Goal: Task Accomplishment & Management: Complete application form

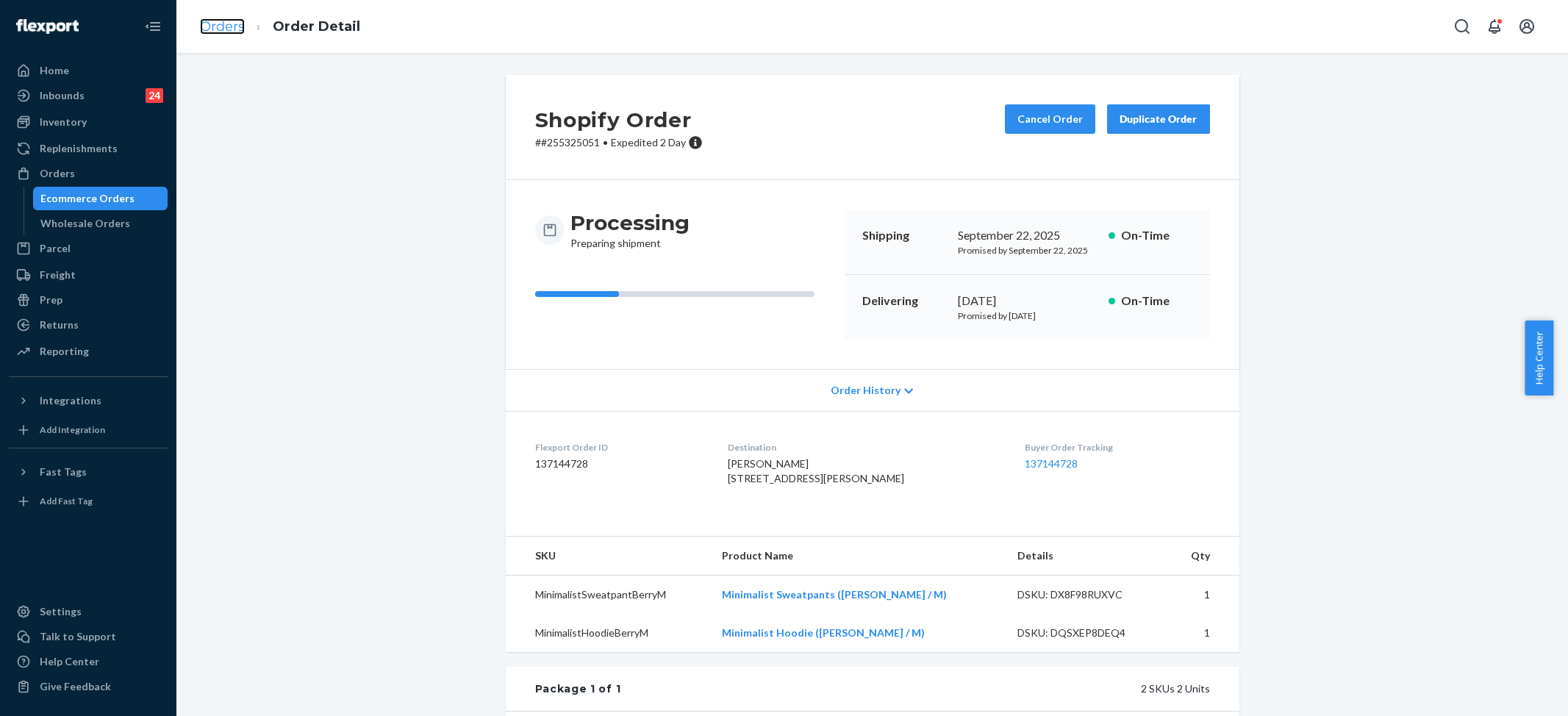
click at [221, 22] on link "Orders" at bounding box center [222, 26] width 45 height 16
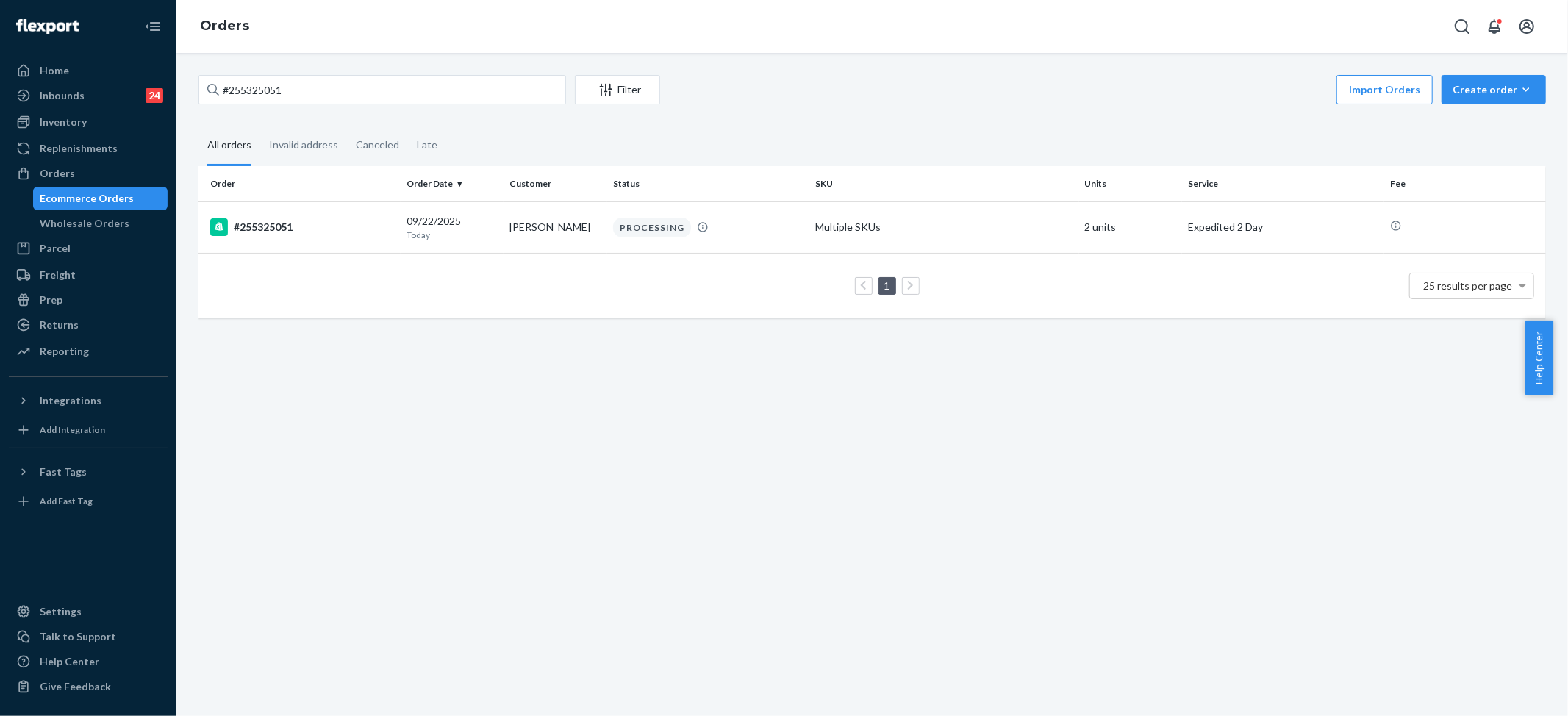
click at [312, 100] on input "#255325051" at bounding box center [381, 89] width 367 height 29
click at [312, 98] on input "#255325051" at bounding box center [381, 89] width 367 height 29
type input "#255050844"
click at [874, 233] on td "Multiple SKUs" at bounding box center [944, 227] width 270 height 51
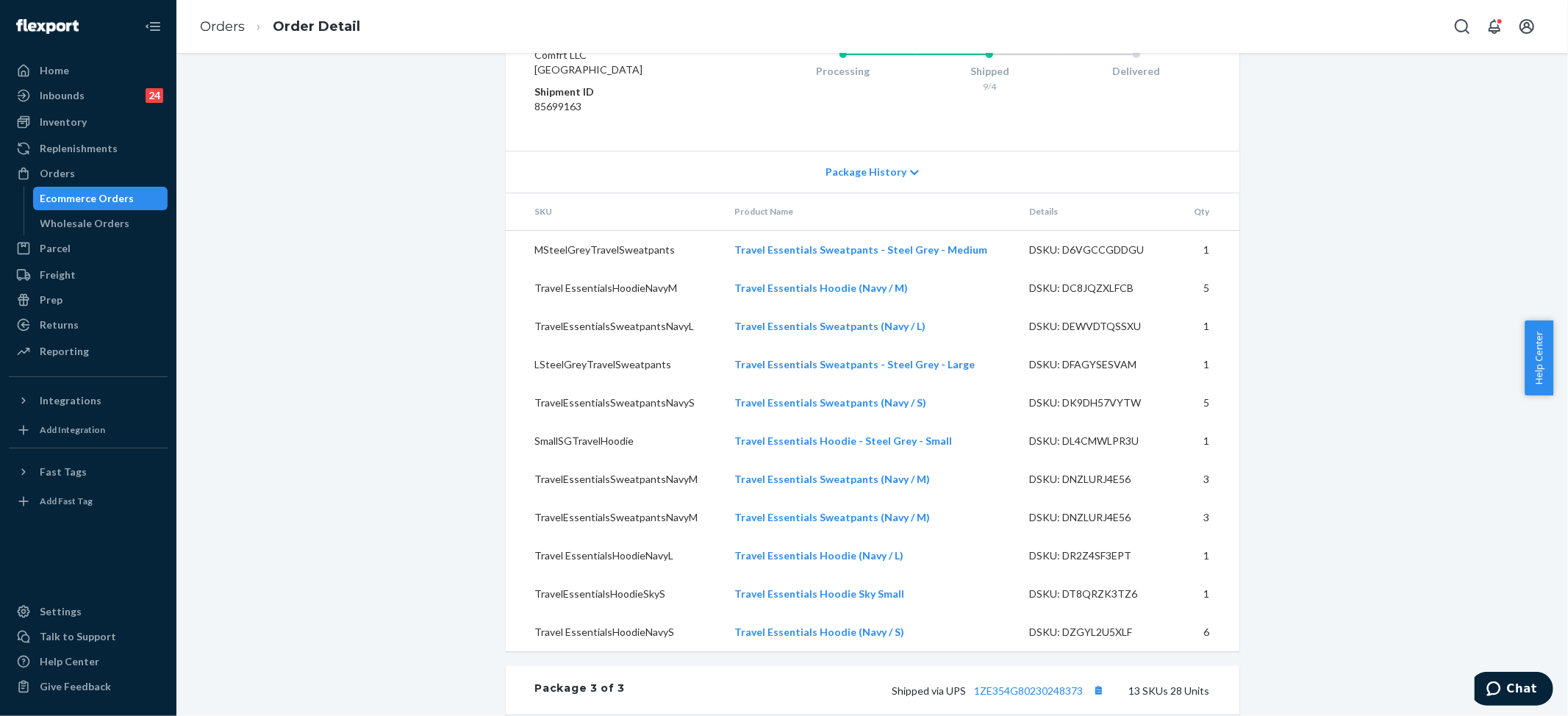
scroll to position [1667, 0]
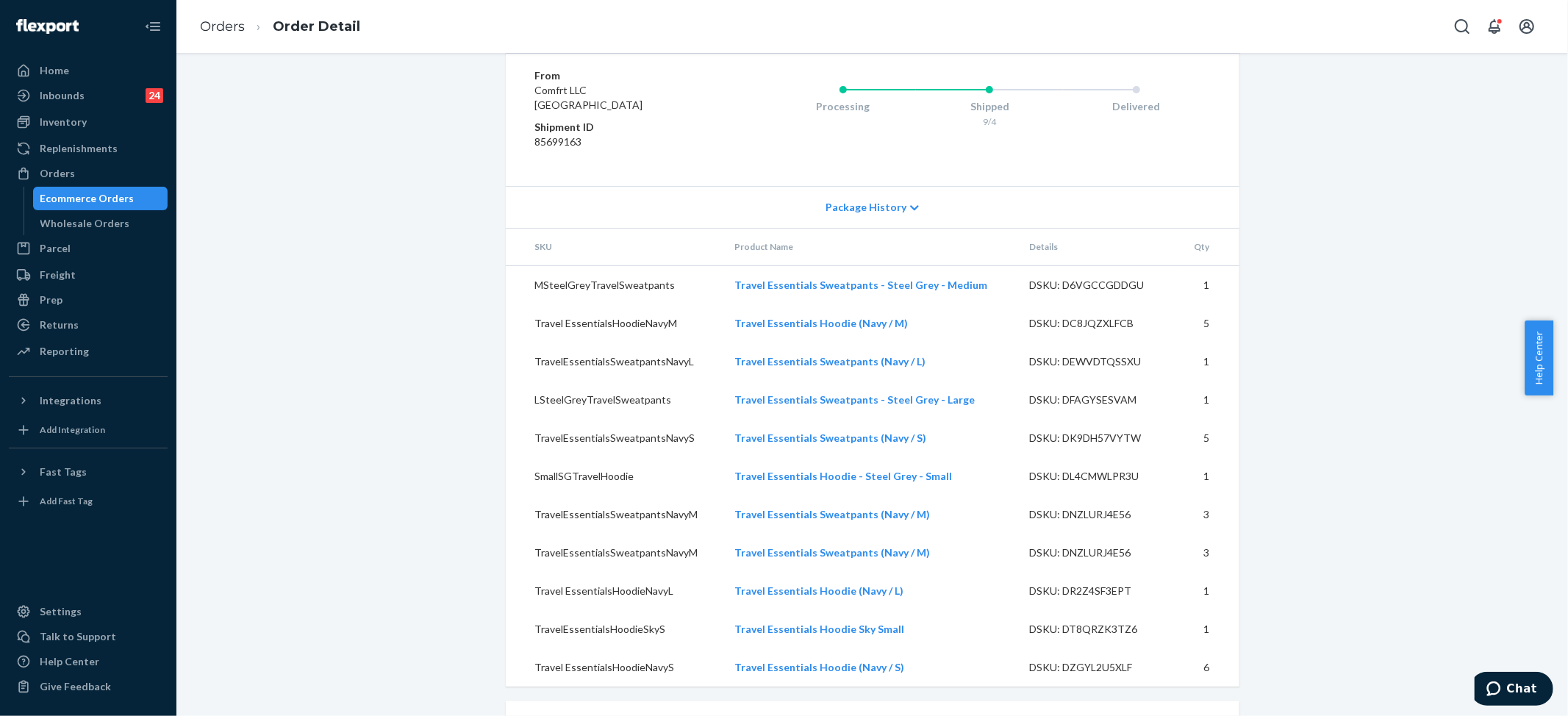
click at [910, 213] on icon at bounding box center [914, 208] width 8 height 10
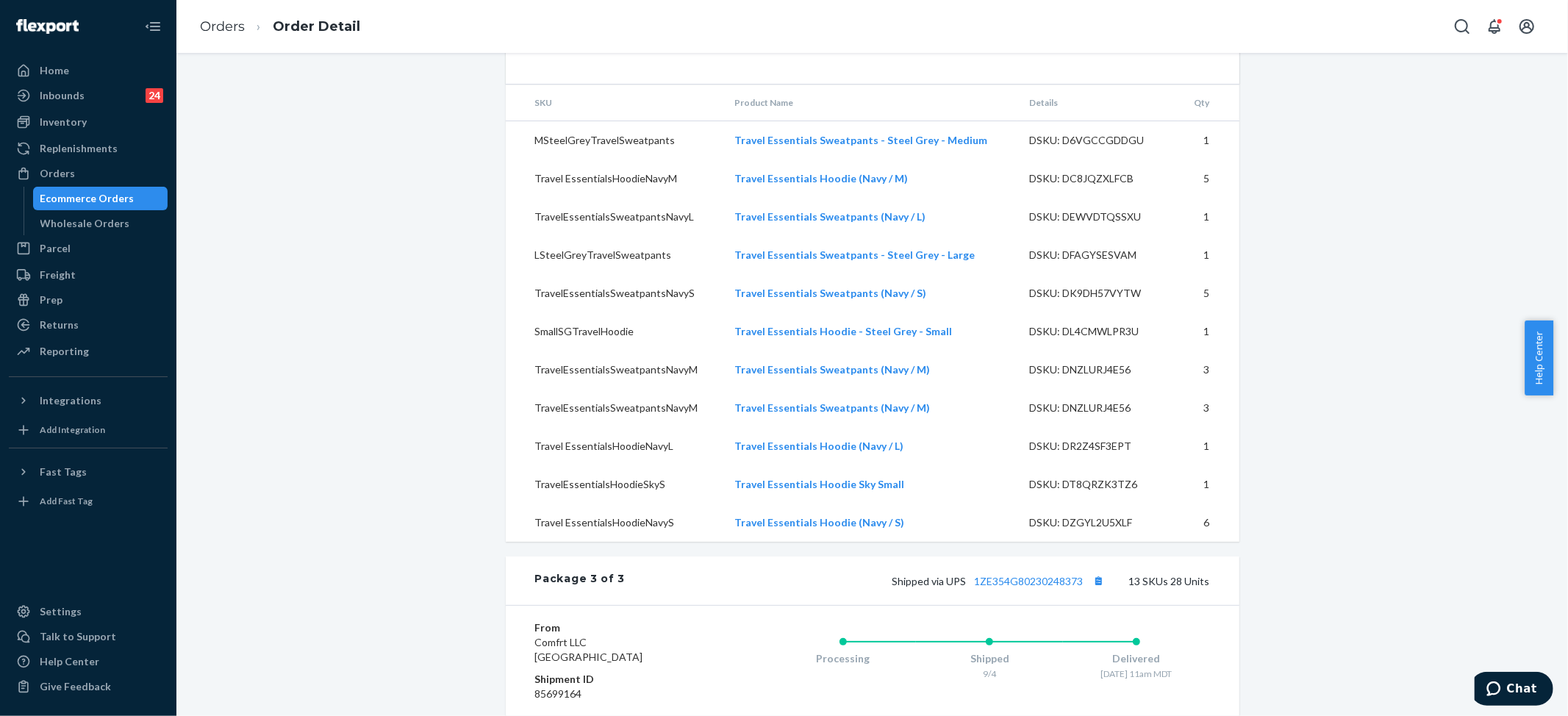
scroll to position [2157, 0]
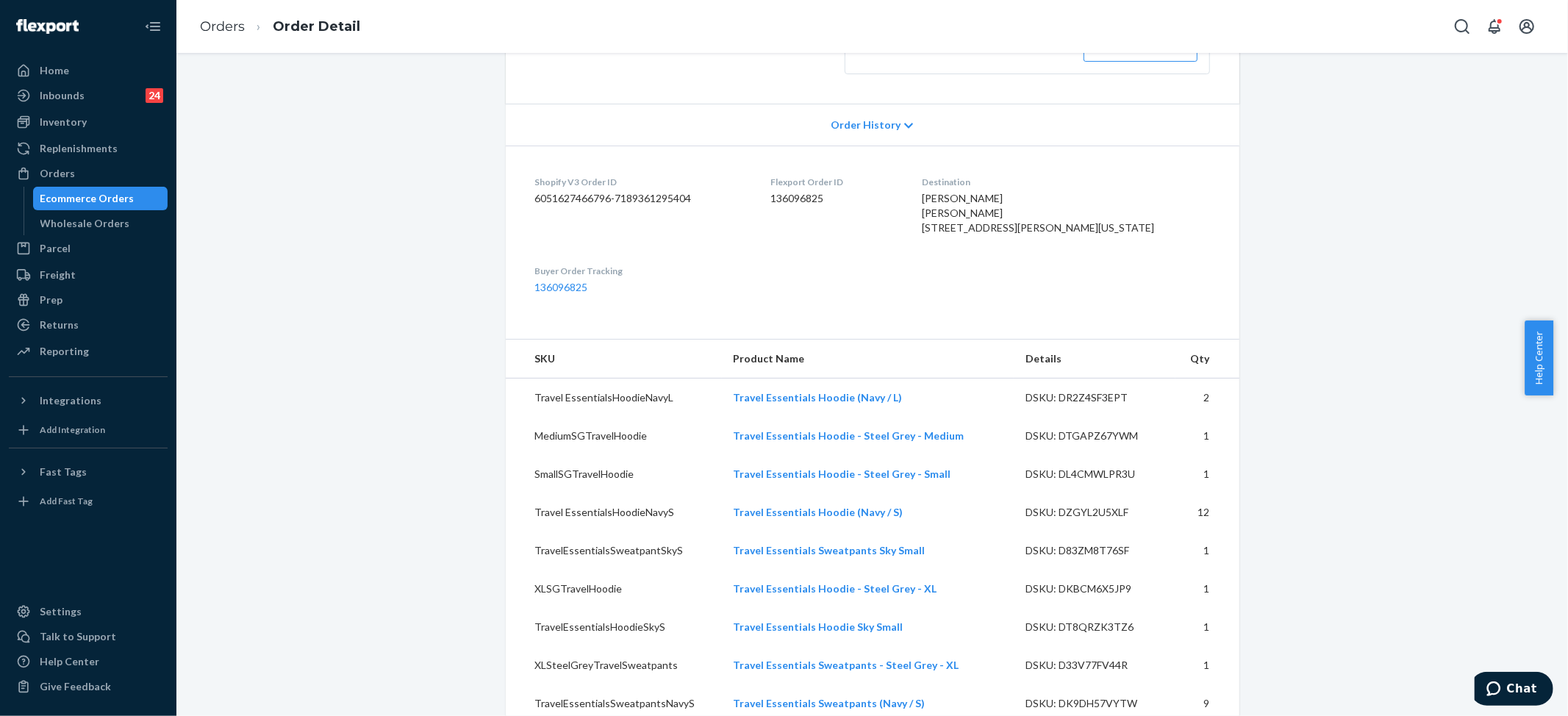
scroll to position [0, 0]
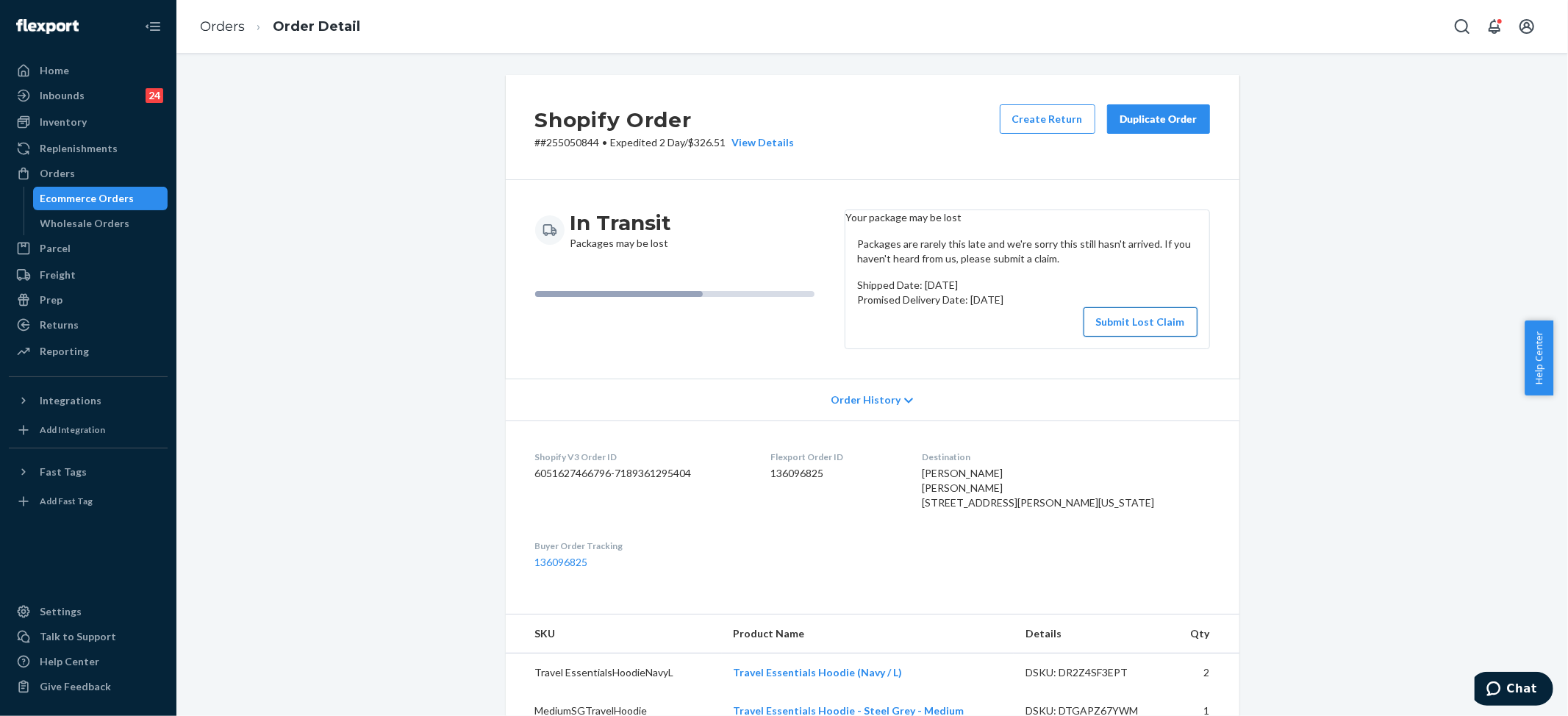
click at [1122, 337] on button "Submit Lost Claim" at bounding box center [1141, 322] width 114 height 29
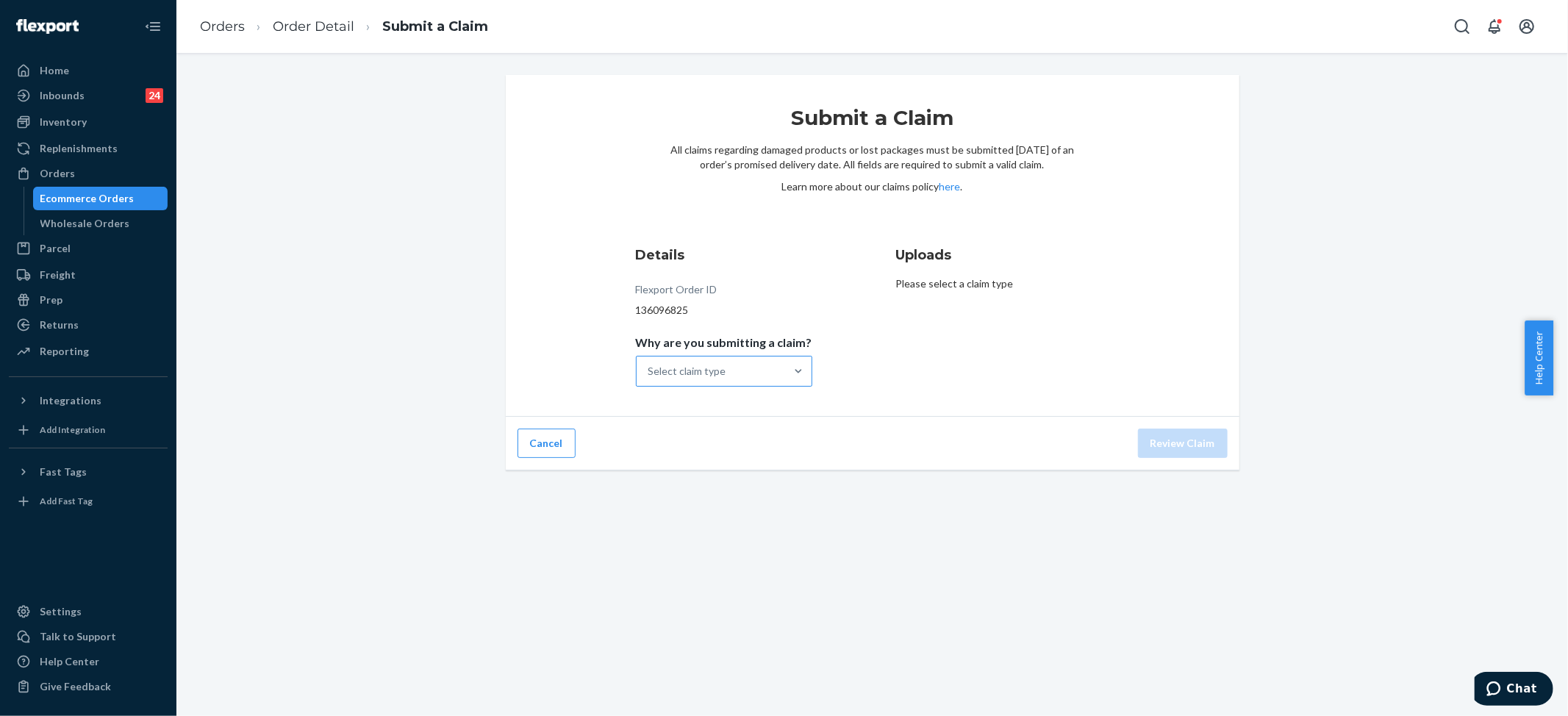
click at [687, 371] on div "Select claim type" at bounding box center [687, 371] width 78 height 15
click at [650, 371] on input "Why are you submitting a claim? Select claim type" at bounding box center [649, 371] width 2 height 15
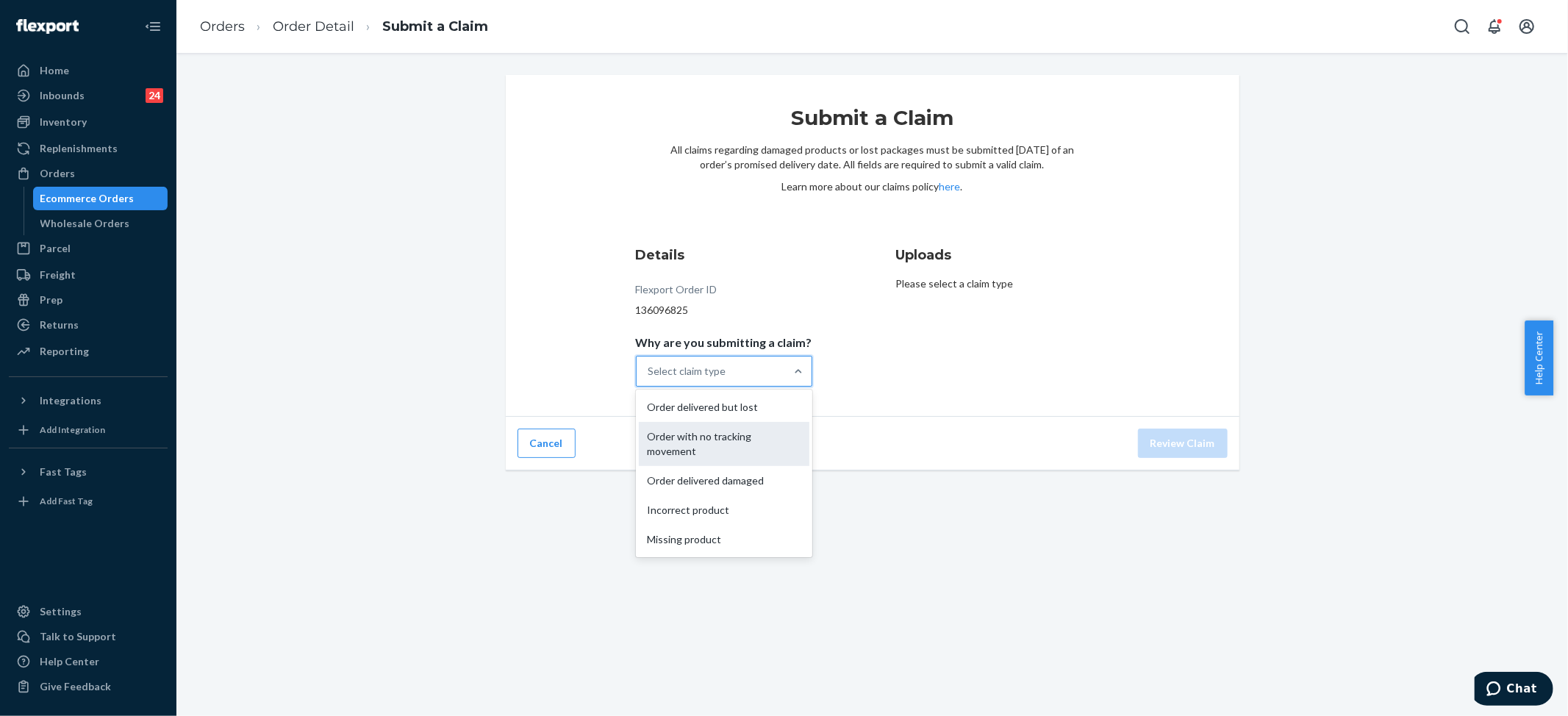
click at [710, 444] on div "Order with no tracking movement" at bounding box center [724, 444] width 171 height 44
click at [650, 379] on input "Why are you submitting a claim? option Order with no tracking movement focused,…" at bounding box center [649, 371] width 2 height 15
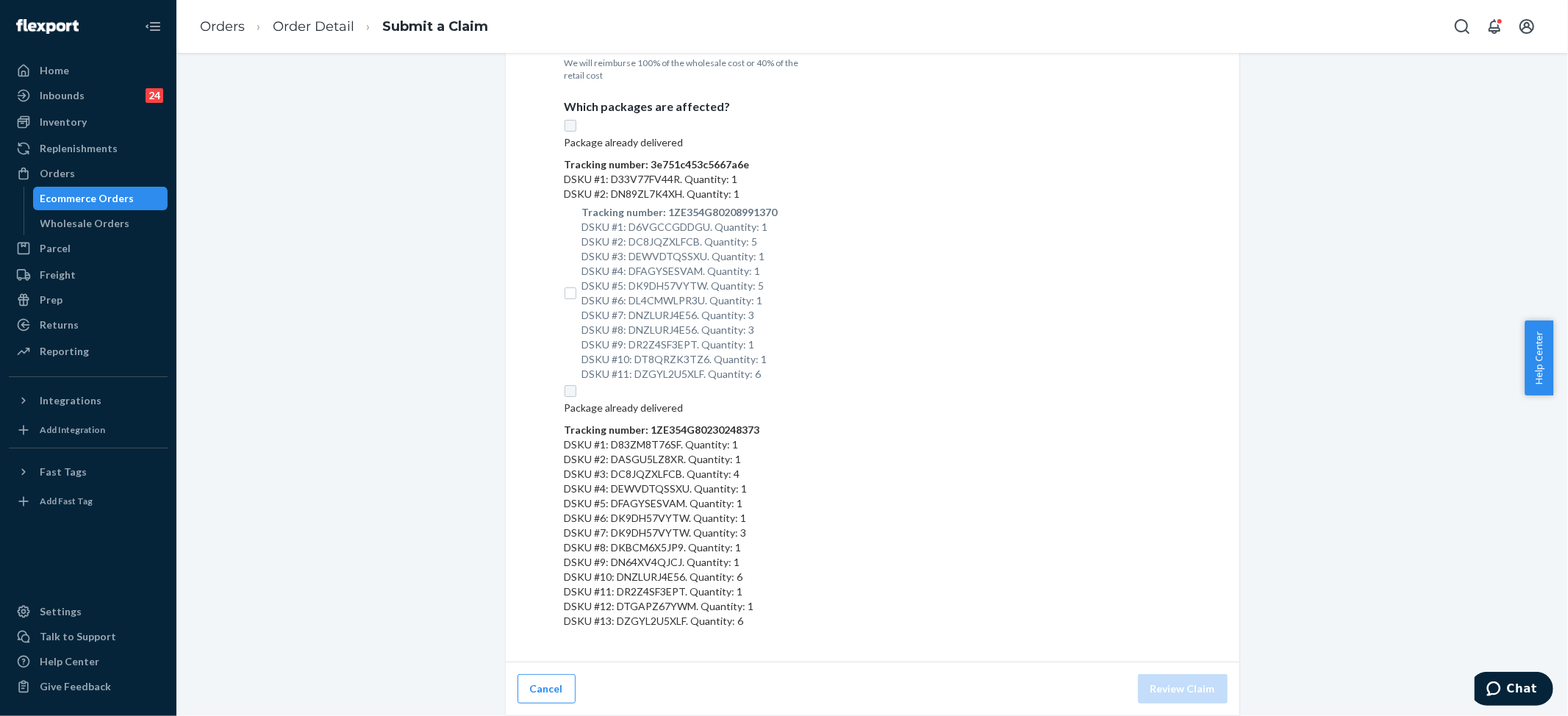
scroll to position [571, 0]
click at [571, 288] on input "Tracking number: 1ZE354G80208991370 DSKU #1: D6VGCCGDDGU. Quantity: 1 DSKU #2: …" at bounding box center [570, 294] width 12 height 12
checkbox input "true"
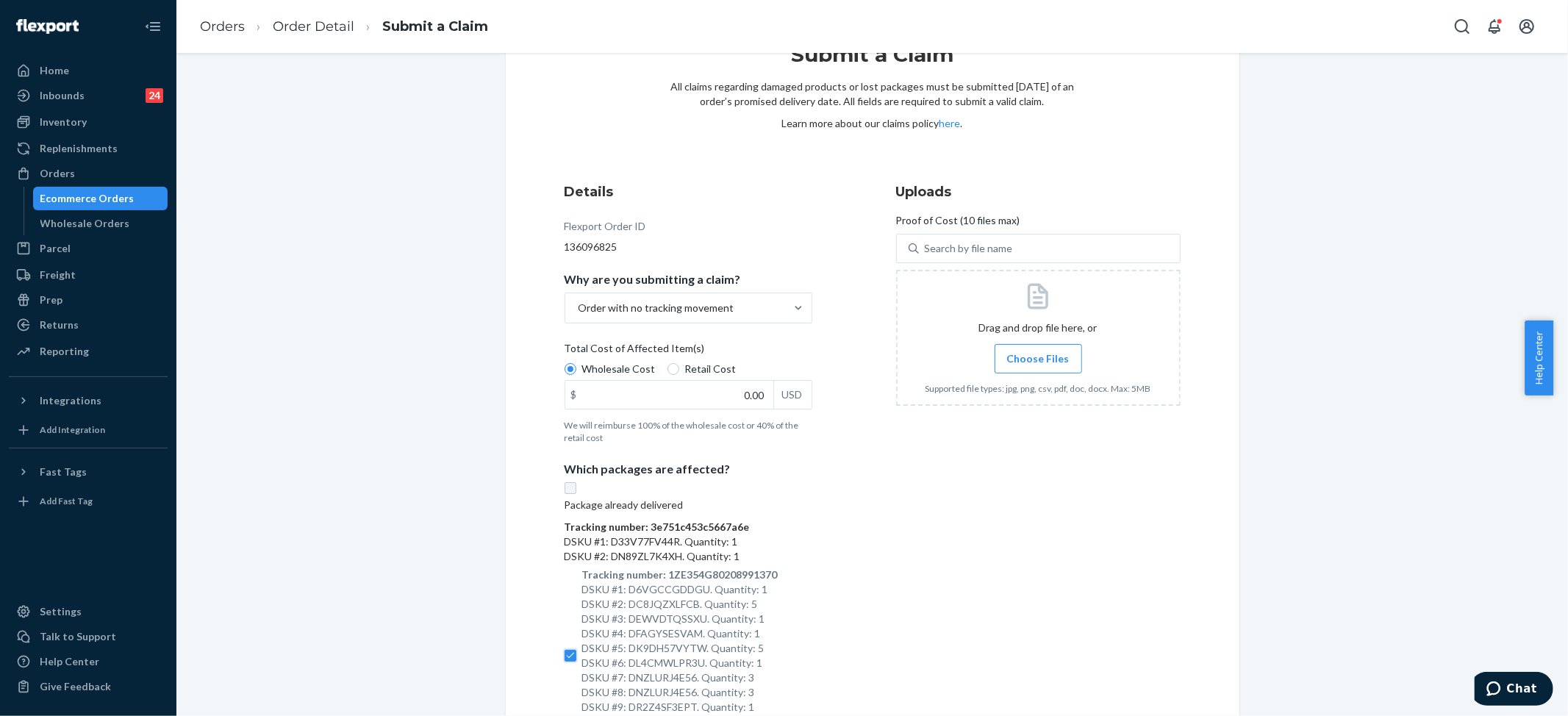
scroll to position [98, 0]
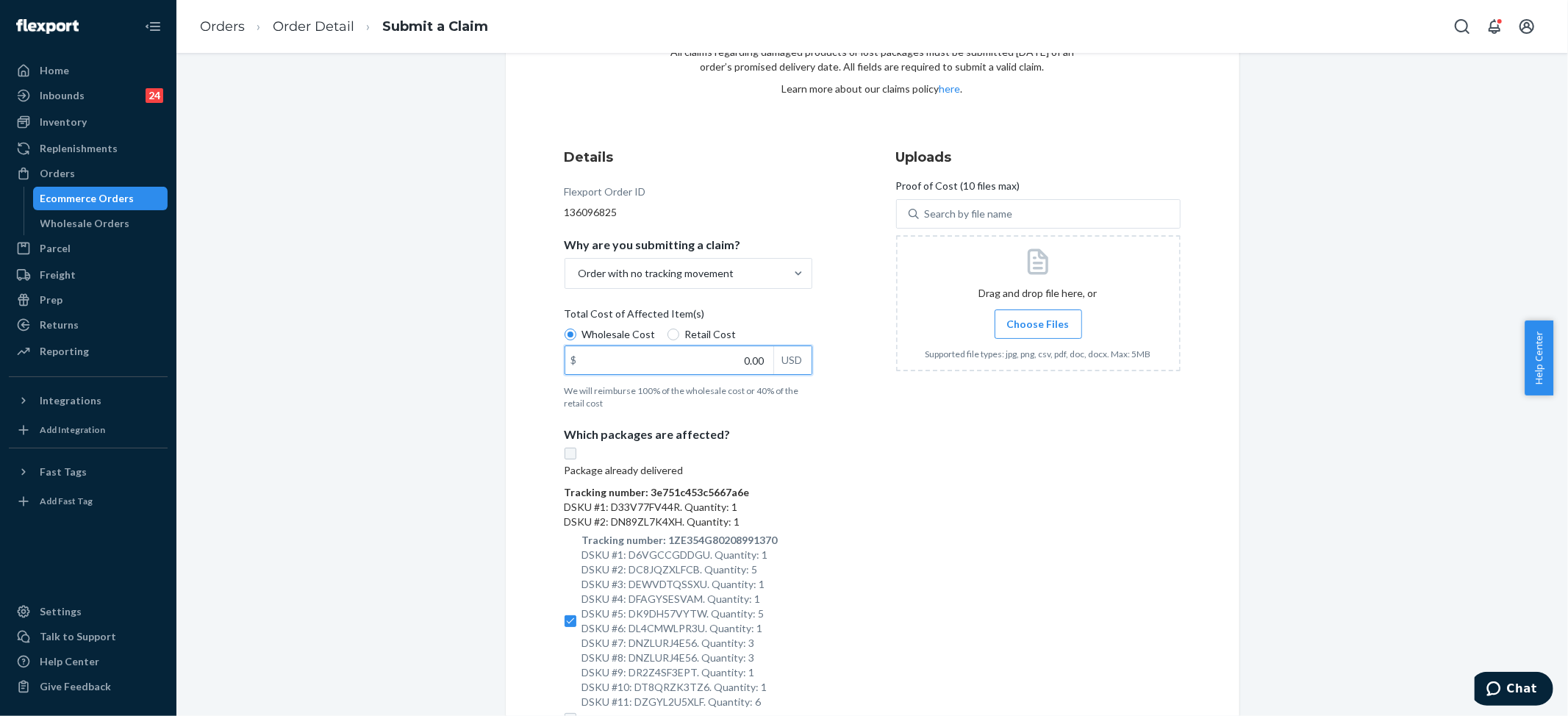
drag, startPoint x: 713, startPoint y: 357, endPoint x: 720, endPoint y: 357, distance: 7.0
click at [716, 357] on input "0.00" at bounding box center [669, 361] width 208 height 28
type input "1,148.00"
click at [954, 442] on div "Uploads Proof of Cost (10 files max) Search by file name Drag and drop file her…" at bounding box center [1038, 554] width 284 height 824
click at [1027, 317] on span "Choose Files" at bounding box center [1038, 324] width 63 height 15
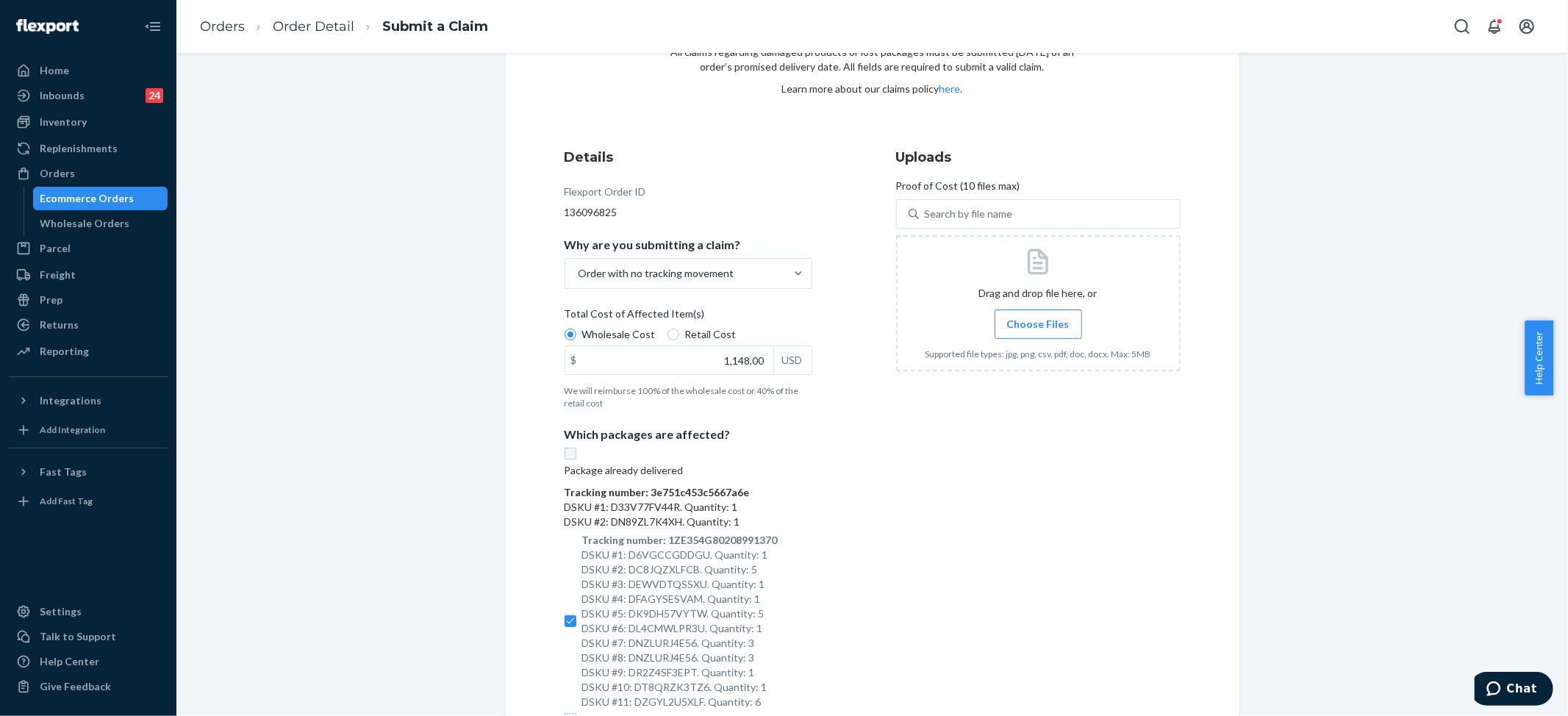
click at [1038, 316] on input "Choose Files" at bounding box center [1038, 323] width 1 height 16
click at [1024, 322] on span "Choose Files" at bounding box center [1038, 324] width 63 height 15
click at [1038, 322] on input "Choose Files" at bounding box center [1038, 323] width 1 height 16
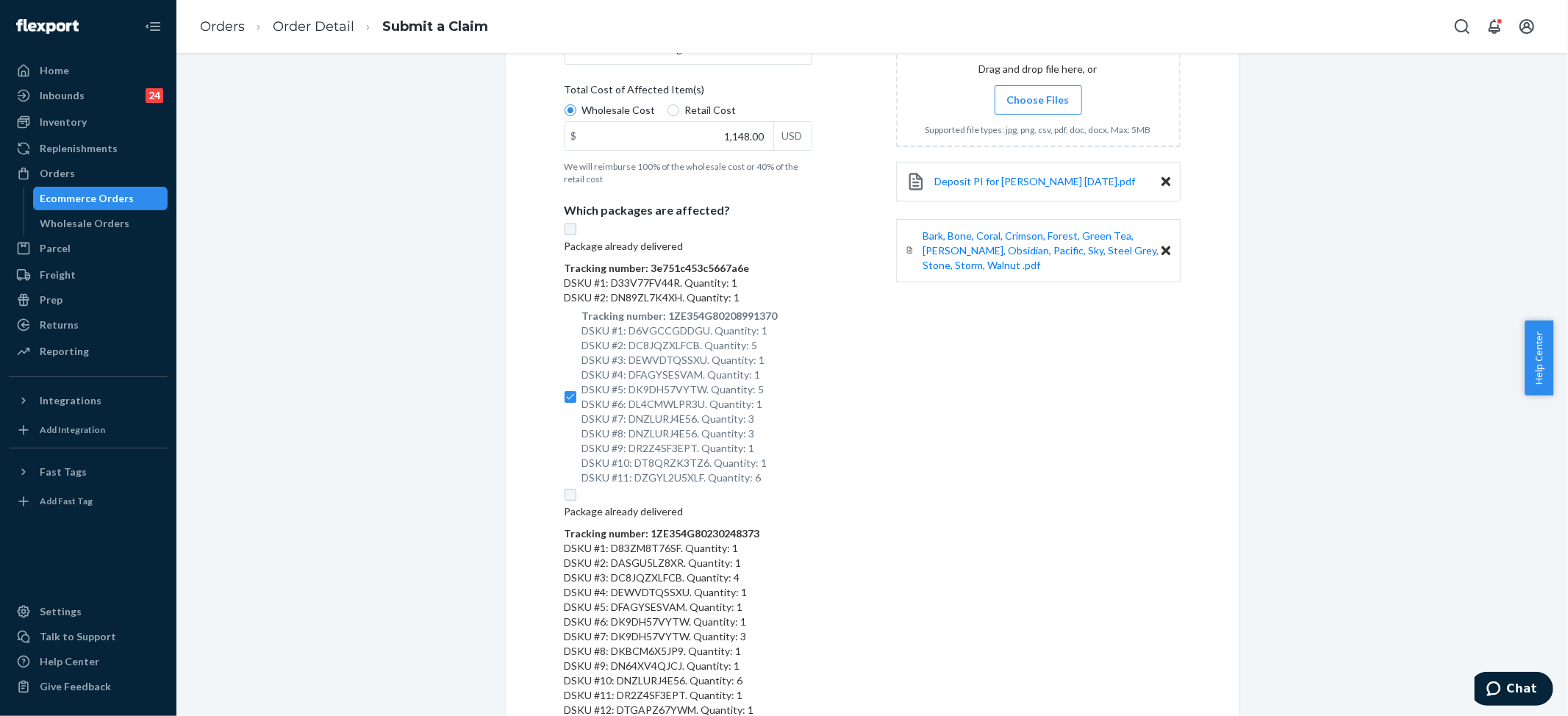
scroll to position [571, 0]
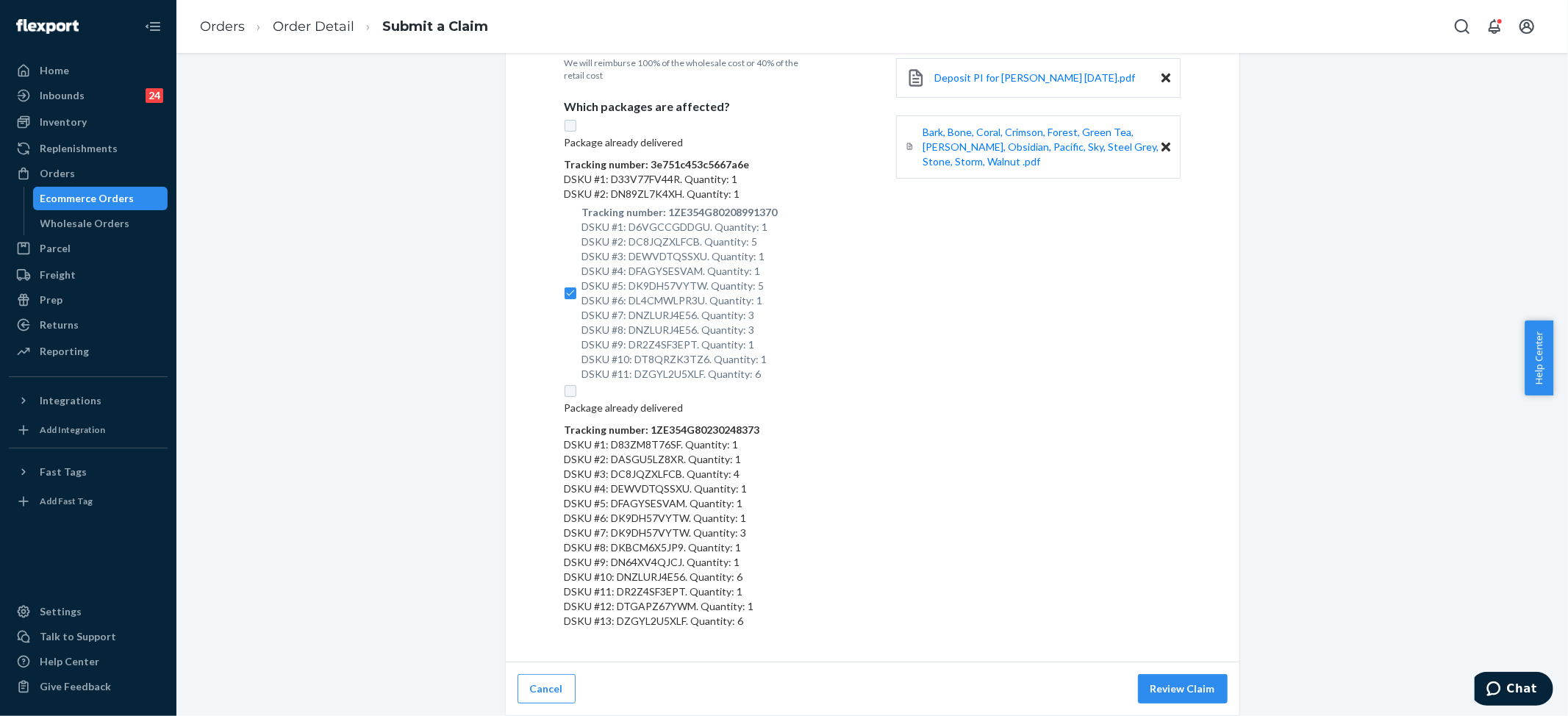
drag, startPoint x: 1165, startPoint y: 674, endPoint x: 1165, endPoint y: 682, distance: 8.0
click at [1165, 675] on button "Review Claim" at bounding box center [1183, 688] width 90 height 29
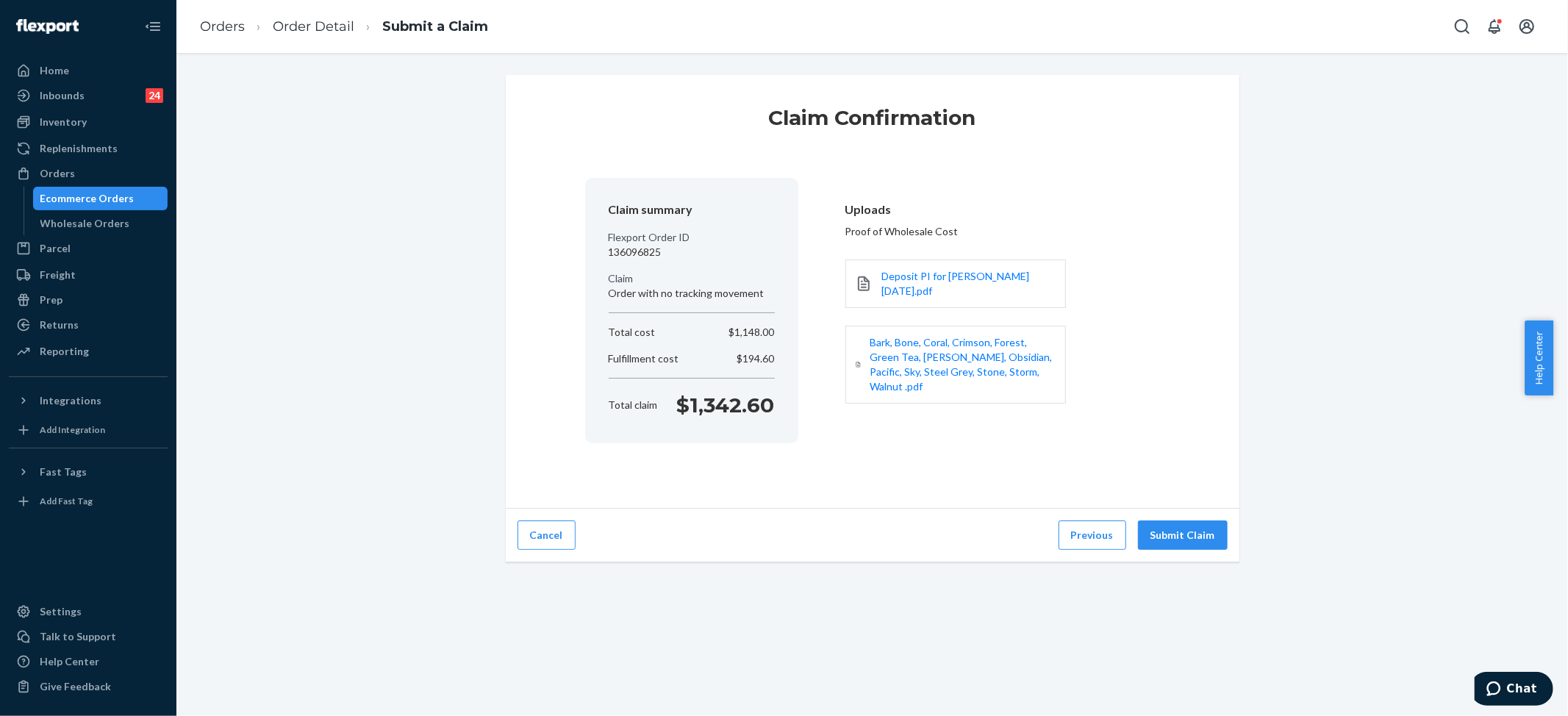
scroll to position [0, 0]
click at [1174, 533] on button "Submit Claim" at bounding box center [1183, 535] width 90 height 29
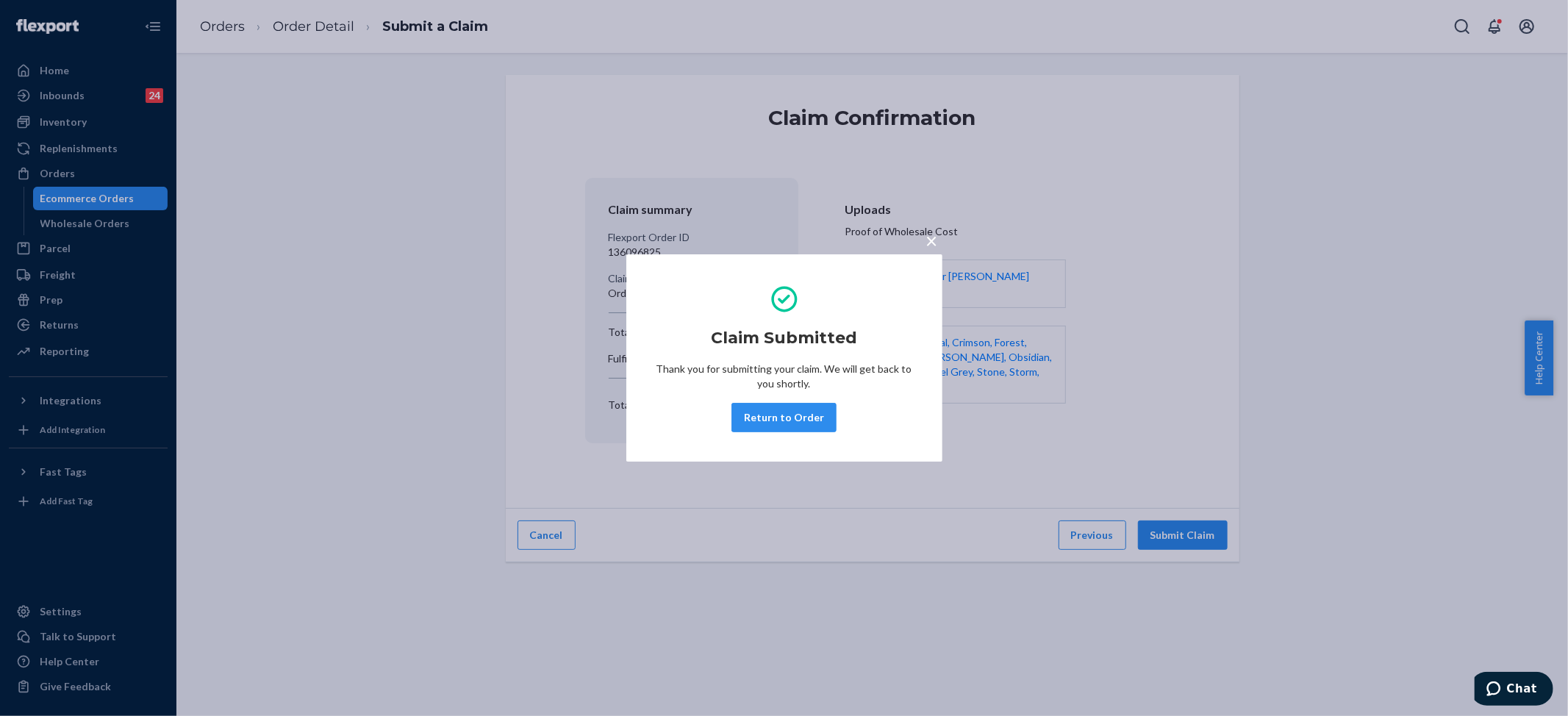
click at [929, 239] on span "×" at bounding box center [932, 240] width 12 height 25
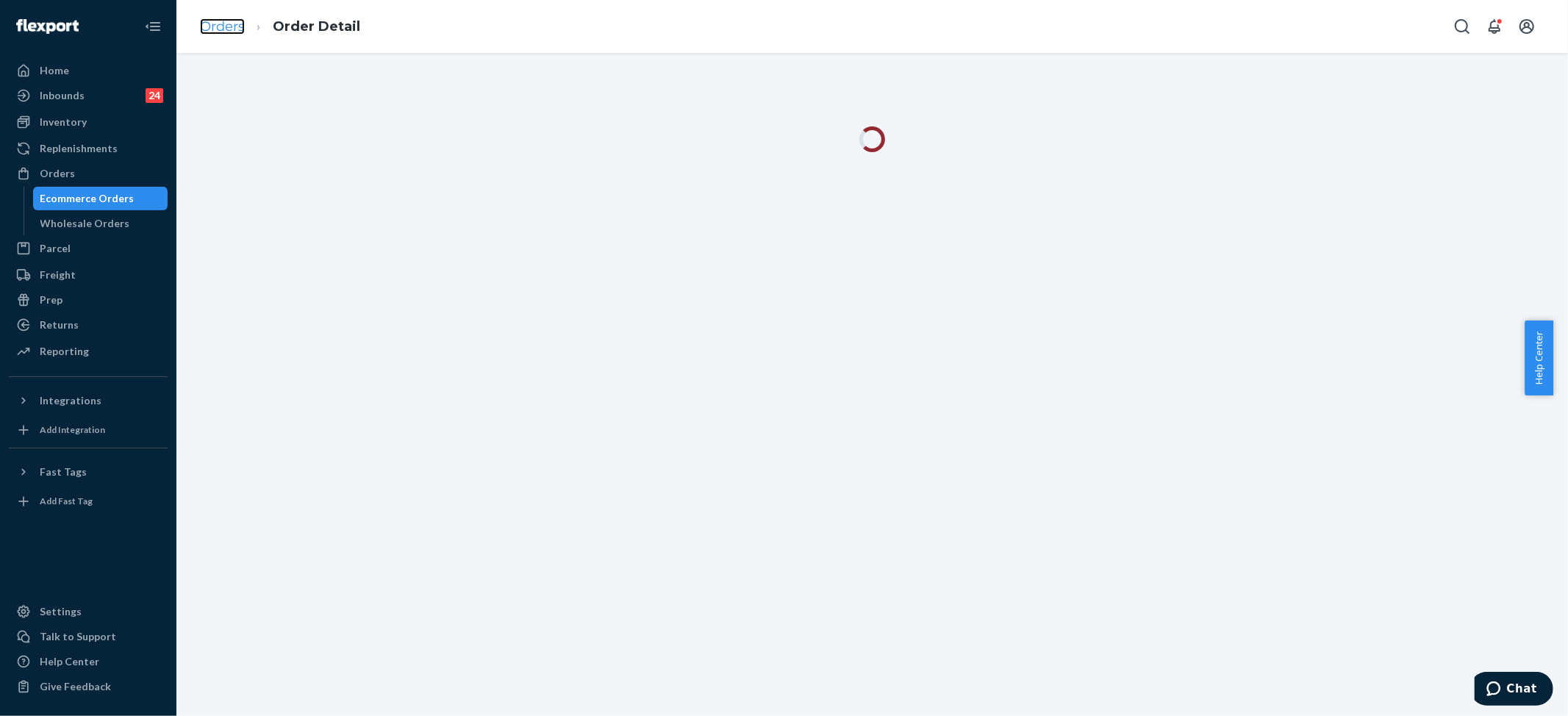
click at [219, 19] on link "Orders" at bounding box center [222, 26] width 45 height 16
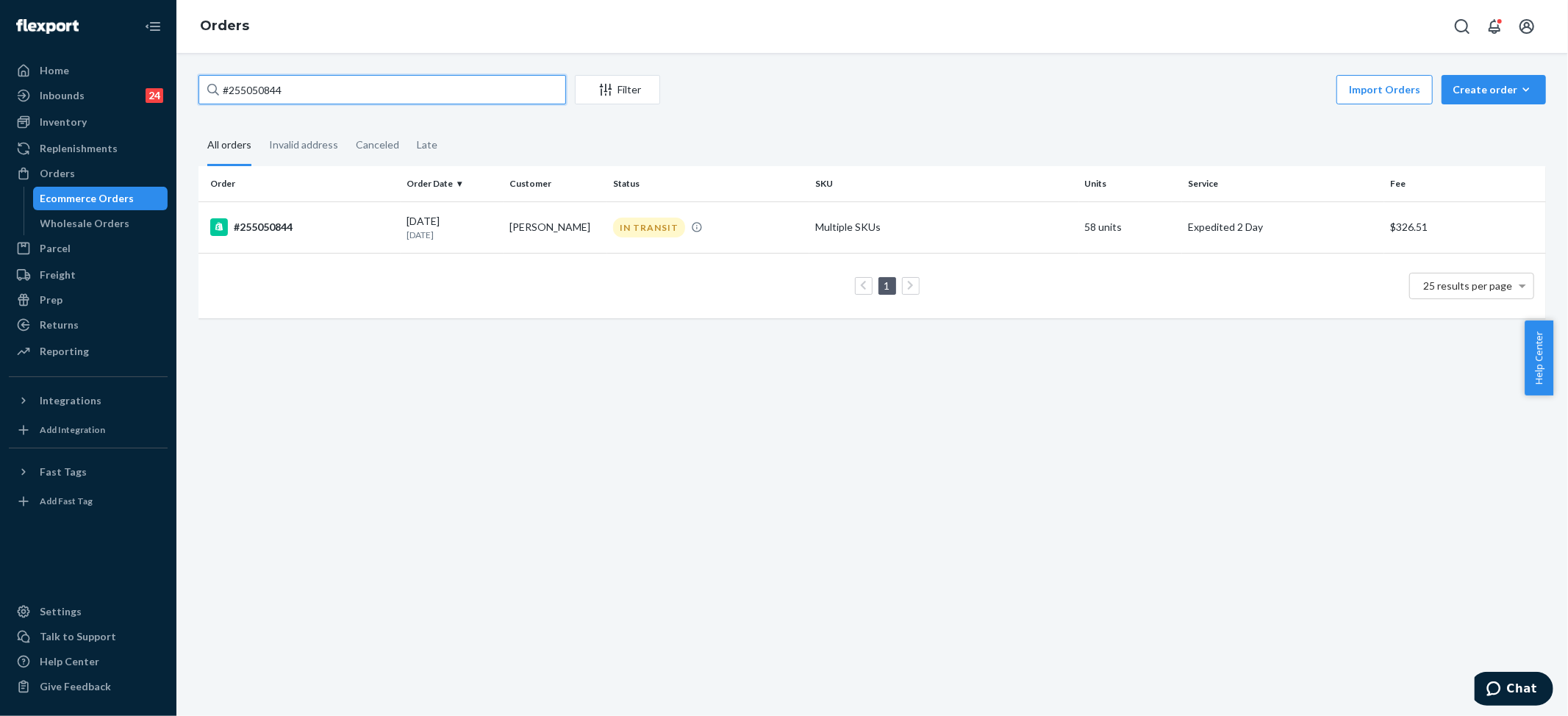
click at [298, 85] on input "#255050844" at bounding box center [381, 89] width 367 height 29
paste input "258190"
type input "#255258190"
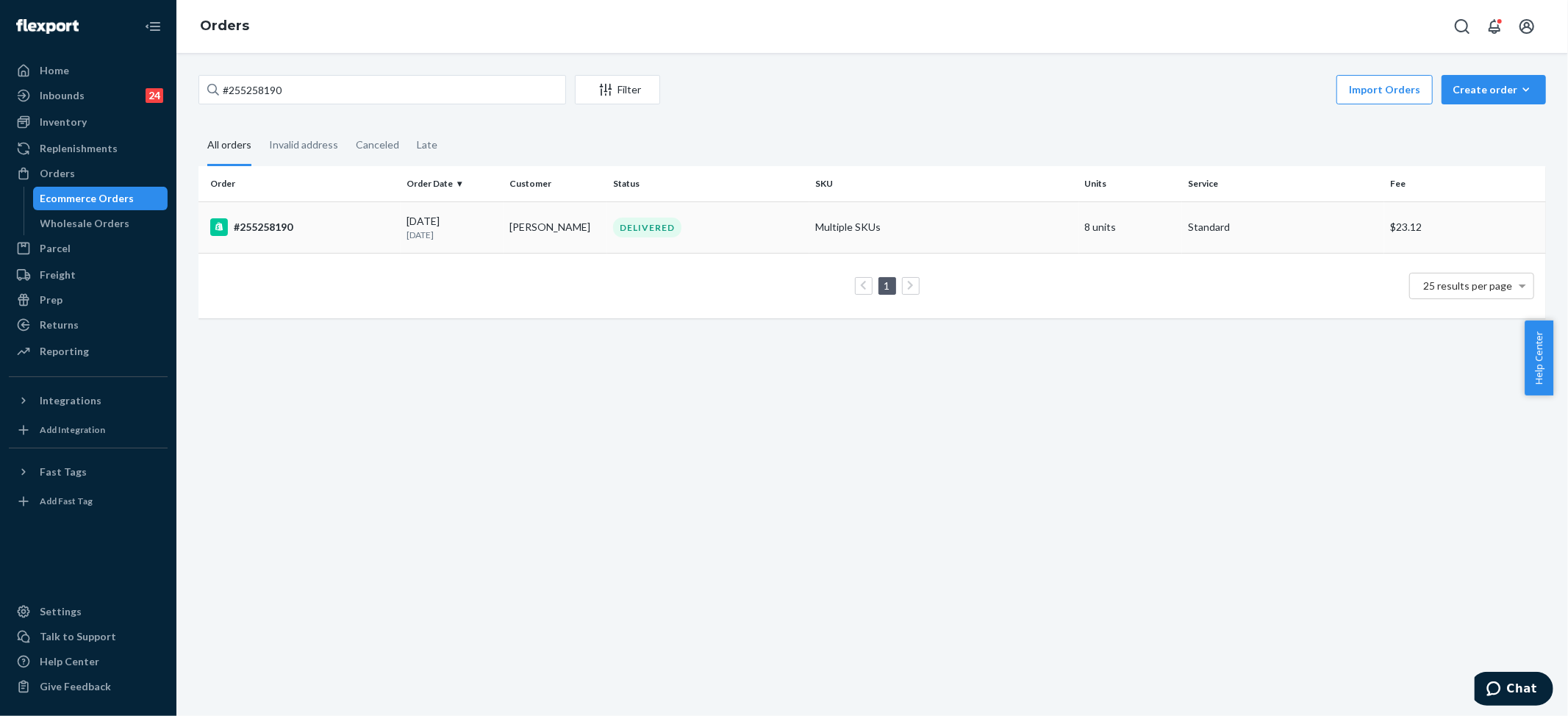
click at [841, 219] on td "Multiple SKUs" at bounding box center [944, 227] width 270 height 51
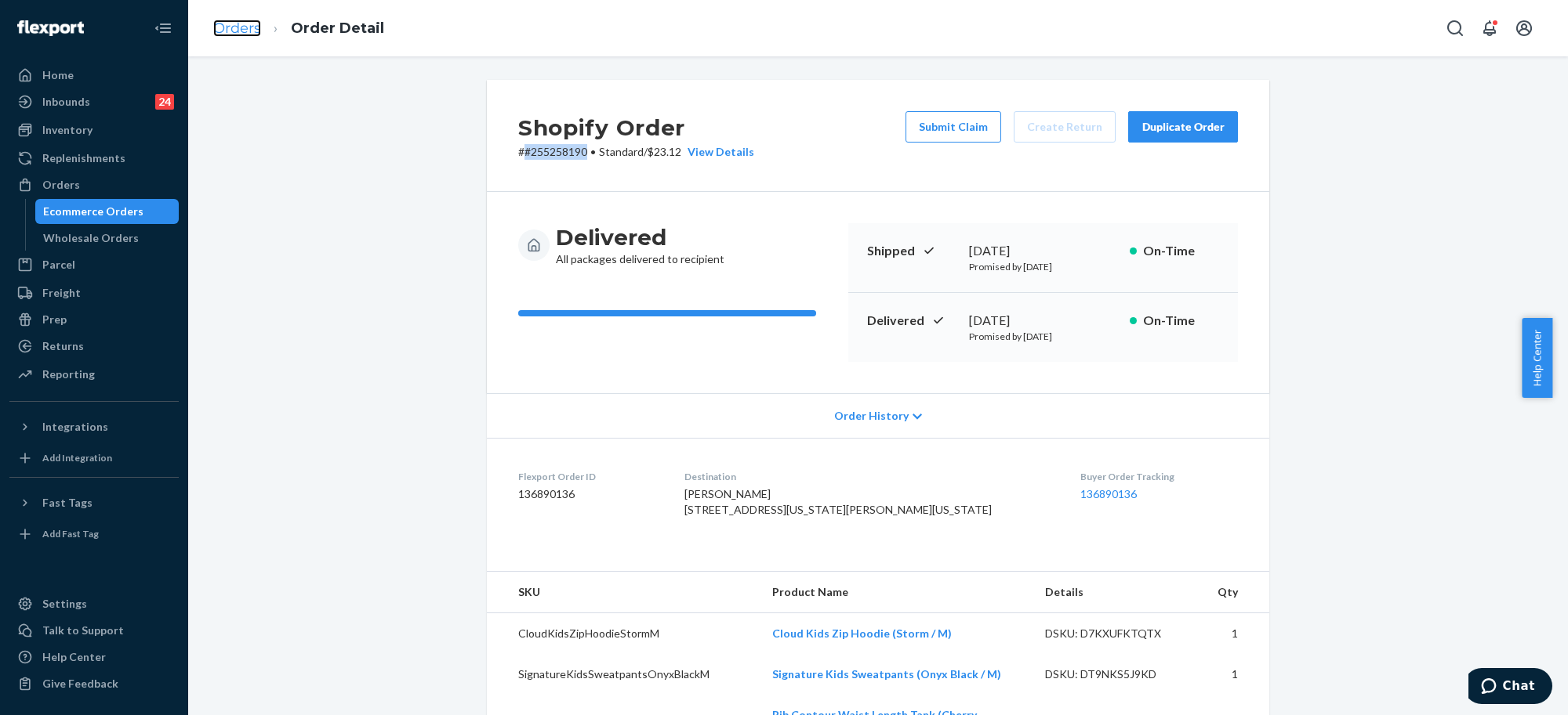
click at [233, 25] on link "Orders" at bounding box center [237, 28] width 48 height 17
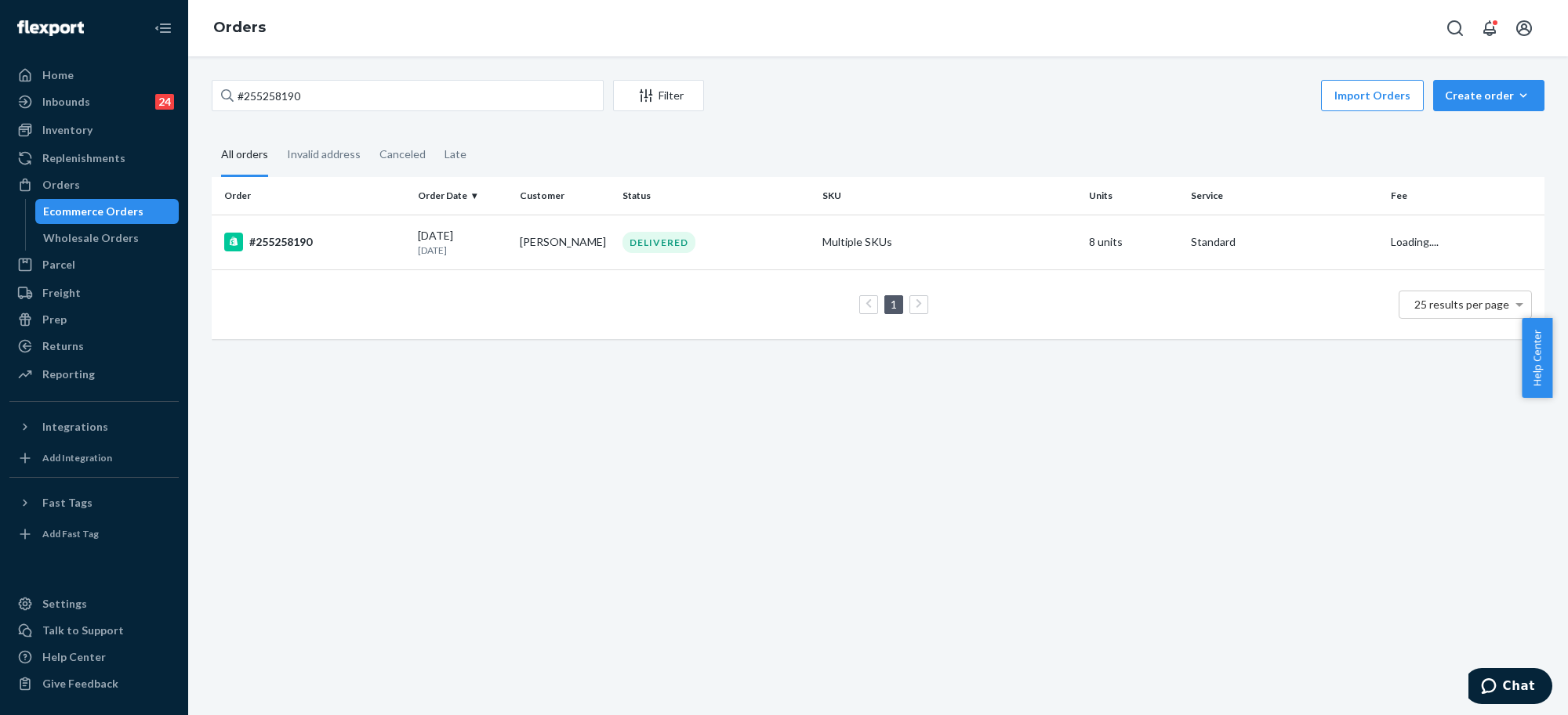
click at [362, 112] on div "#255258190 Filter Import Orders Create order Ecommerce order Removal order" at bounding box center [878, 97] width 1333 height 35
click at [344, 100] on input "#255258190" at bounding box center [406, 95] width 392 height 31
paste input "4561415"
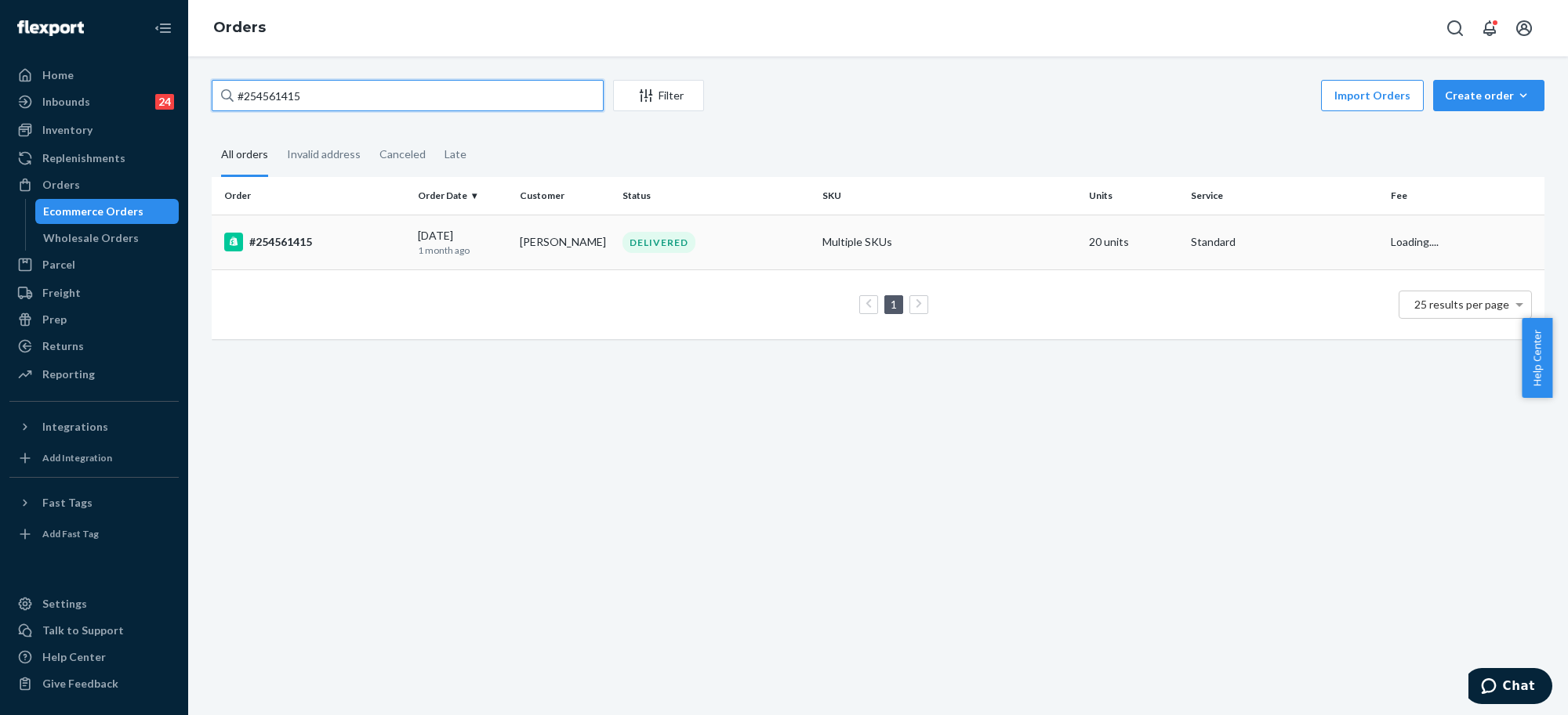
type input "#254561415"
click at [855, 239] on td "Multiple SKUs" at bounding box center [949, 242] width 267 height 55
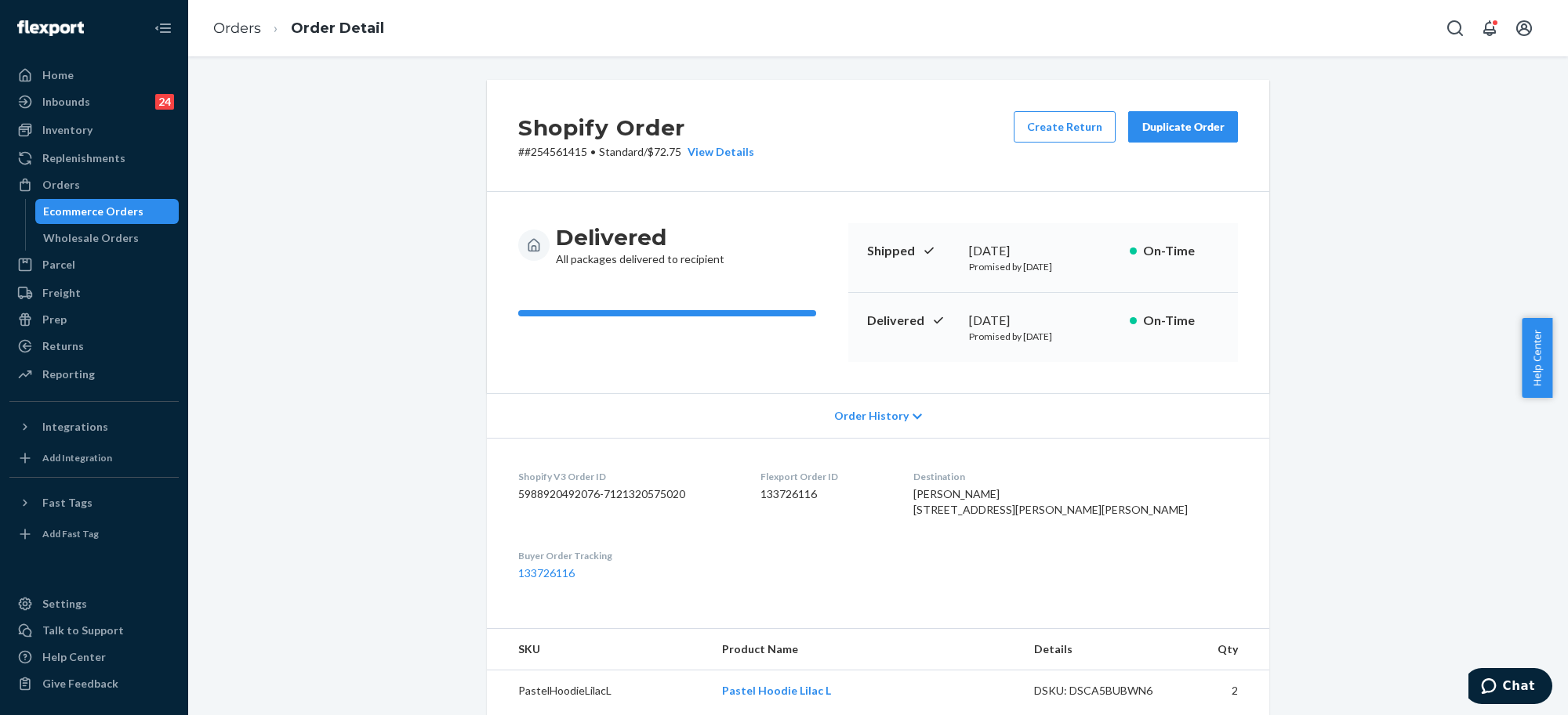
click at [543, 150] on p "# #254561415 • Standard / $72.75 View Details" at bounding box center [636, 152] width 236 height 16
copy p "254561415"
click at [79, 129] on div "Inventory" at bounding box center [67, 130] width 50 height 16
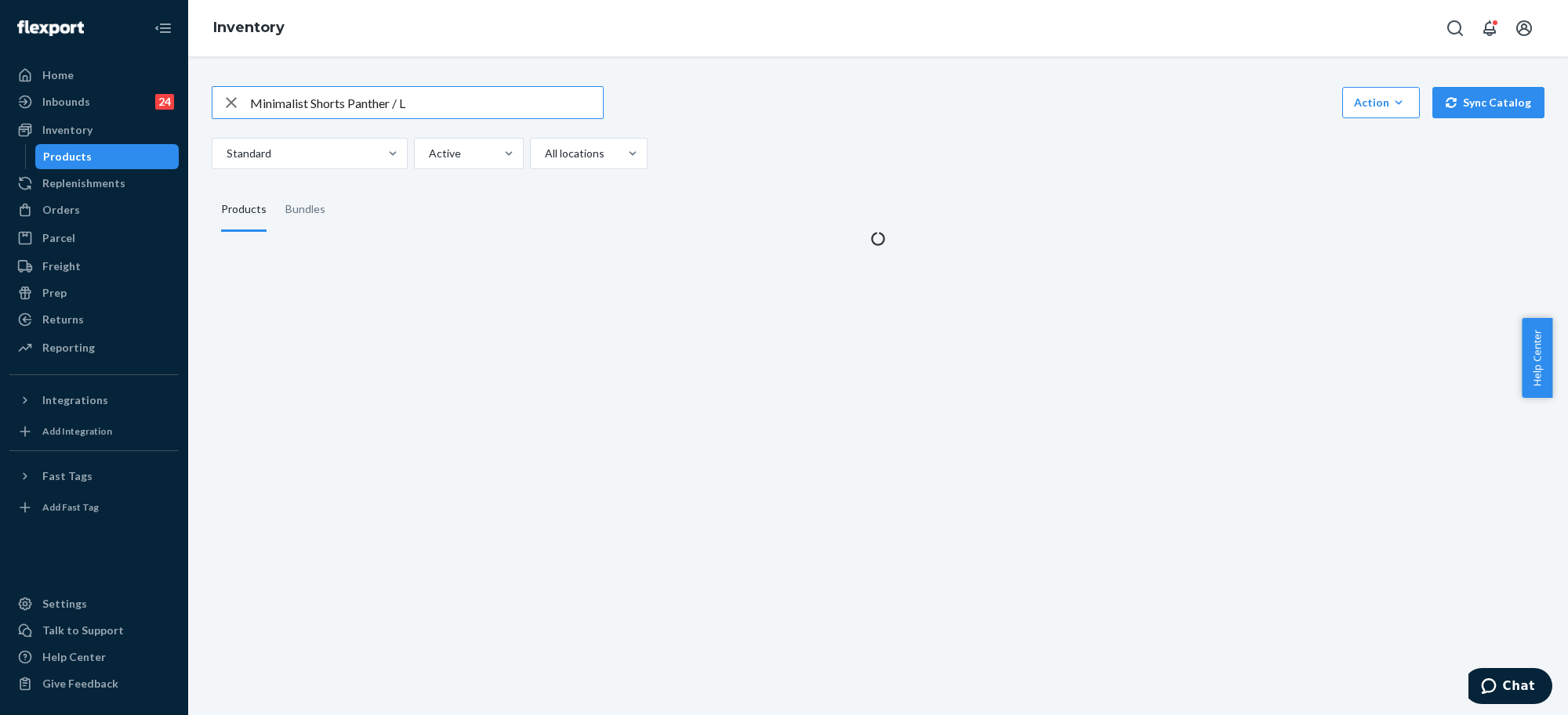
click at [311, 101] on input "Minimalist Shorts Panther / L" at bounding box center [426, 102] width 353 height 31
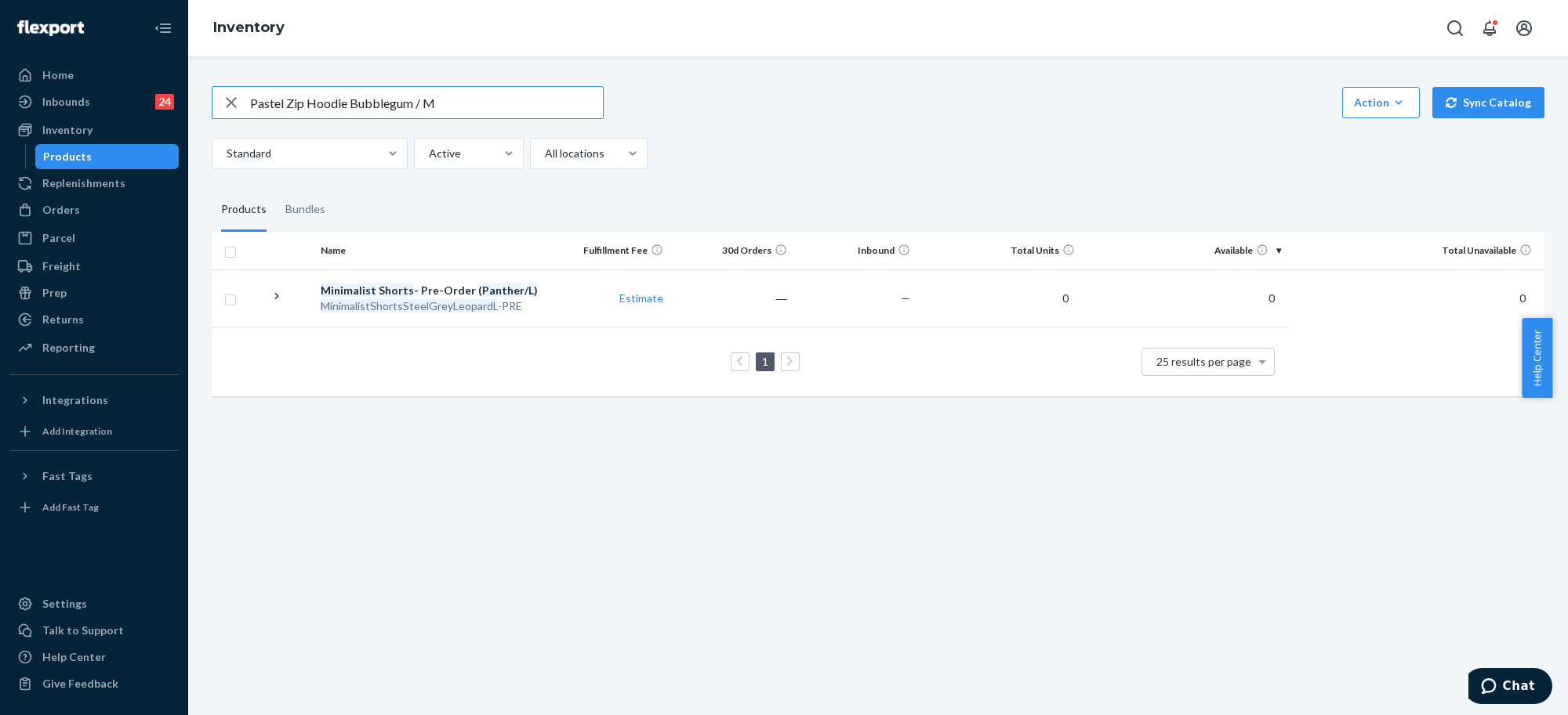
drag, startPoint x: 420, startPoint y: 105, endPoint x: 486, endPoint y: 105, distance: 66.0
click at [487, 105] on input "Pastel Zip Hoodie Bubblegum / M" at bounding box center [426, 102] width 353 height 31
click at [513, 101] on input "Pastel Zip Hoodie Bubblegum / XS" at bounding box center [426, 102] width 353 height 31
type input "Pastel Zip Hoodie Bubblegum / XS"
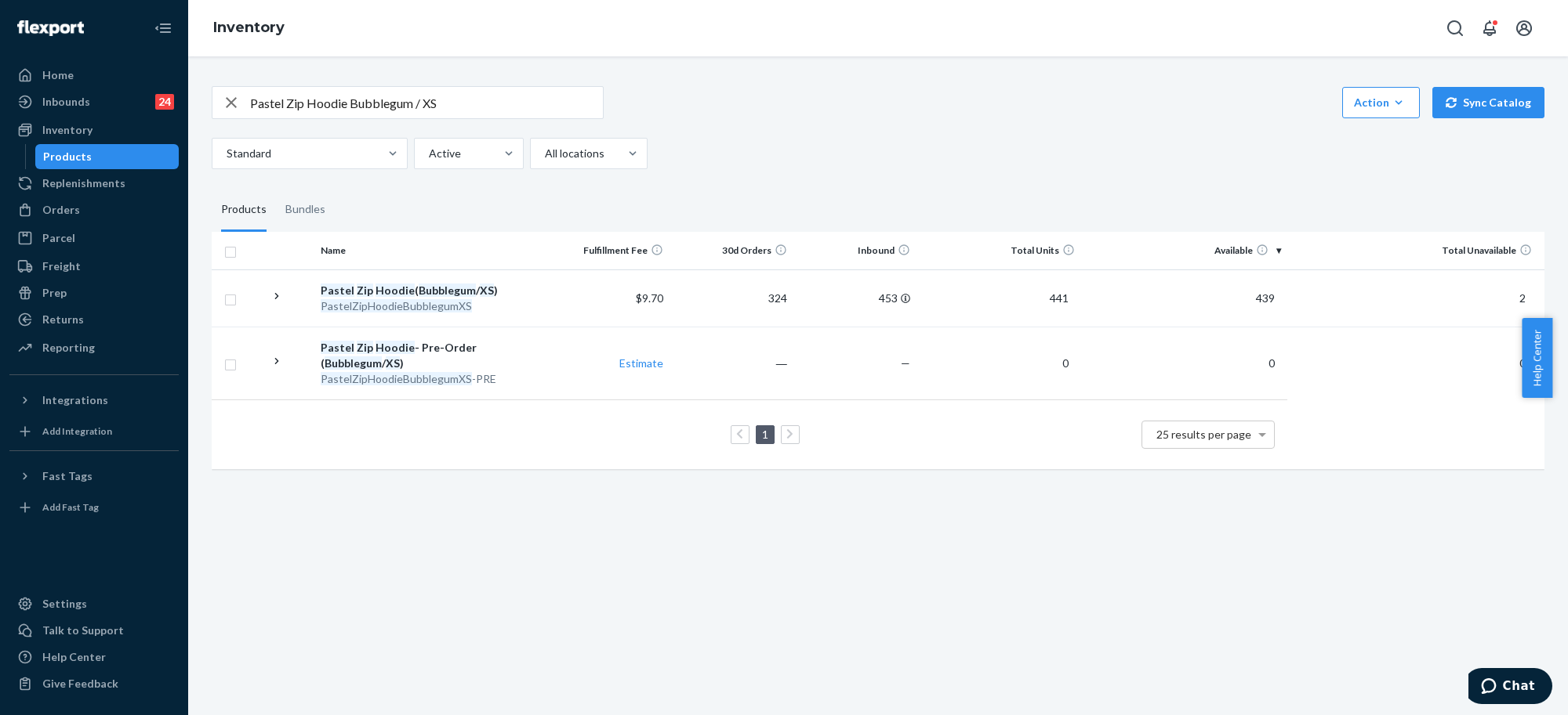
click at [300, 106] on input "Pastel Zip Hoodie Bubblegum / XS" at bounding box center [426, 102] width 353 height 31
click at [71, 209] on div "Orders" at bounding box center [61, 210] width 38 height 16
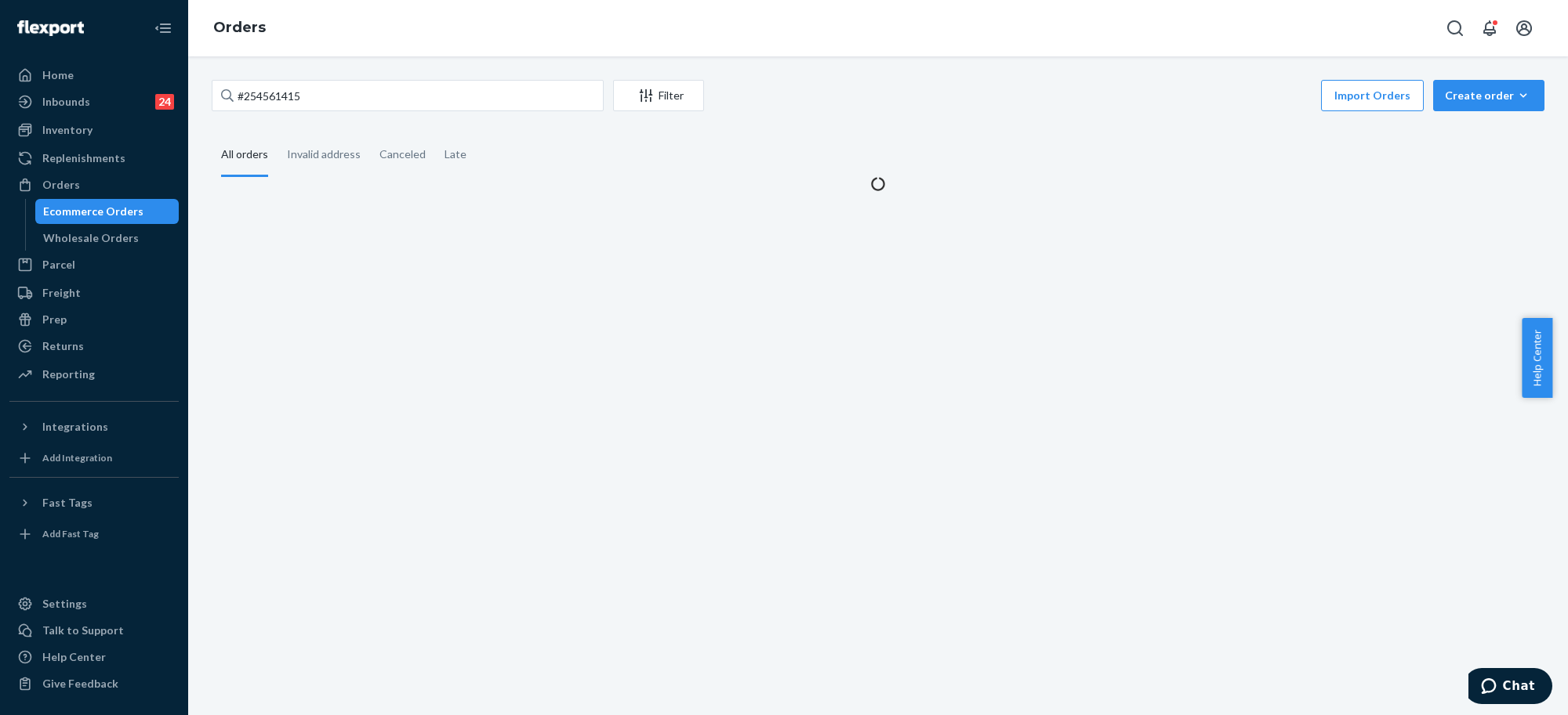
click at [233, 79] on div "#254561415 Filter Import Orders Create order Ecommerce order Removal order All …" at bounding box center [878, 386] width 1380 height 659
click at [267, 87] on input "#254561415" at bounding box center [406, 95] width 392 height 31
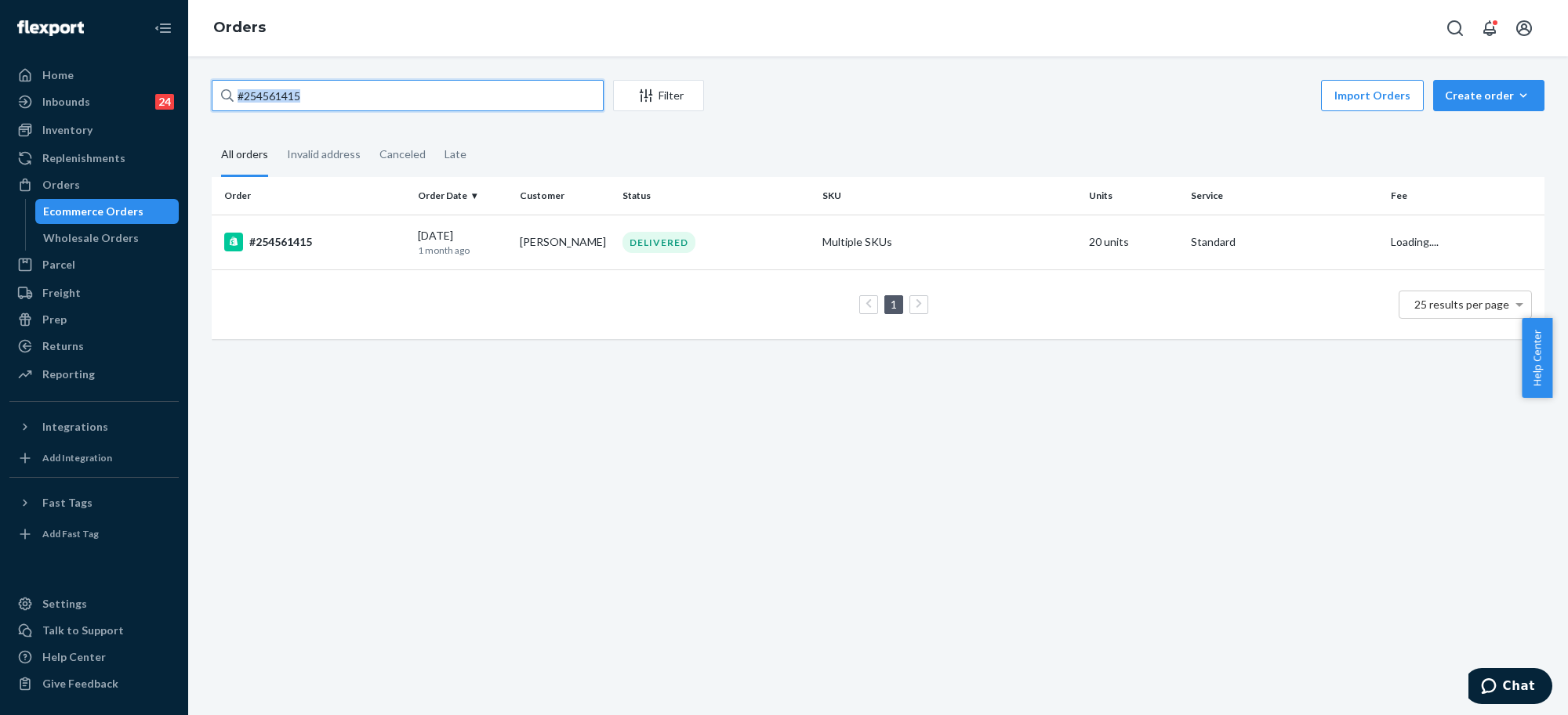
paste input "5129303"
click at [344, 97] on input "#255129303" at bounding box center [406, 95] width 392 height 31
type input "#255129303"
click at [841, 236] on td "Multiple SKUs" at bounding box center [949, 242] width 267 height 55
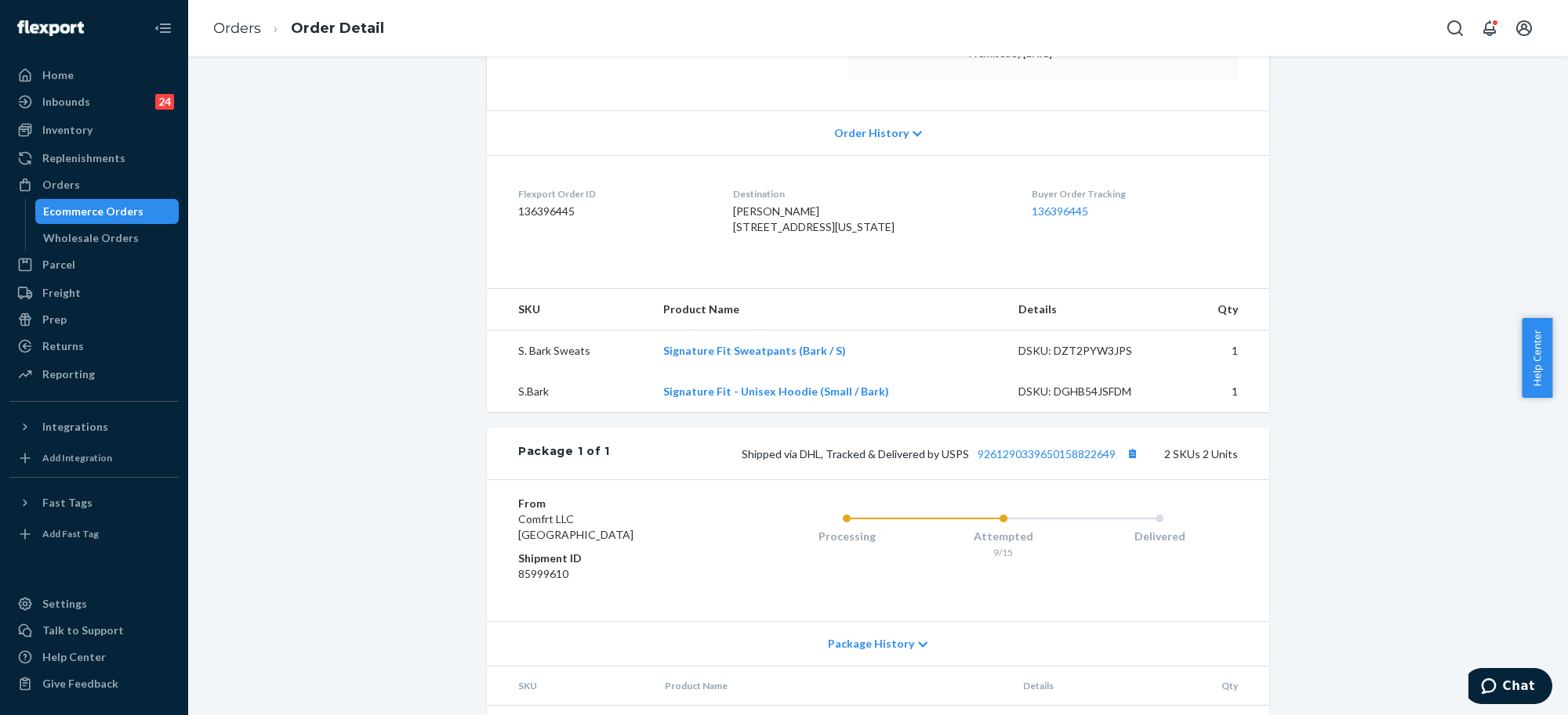
scroll to position [113, 0]
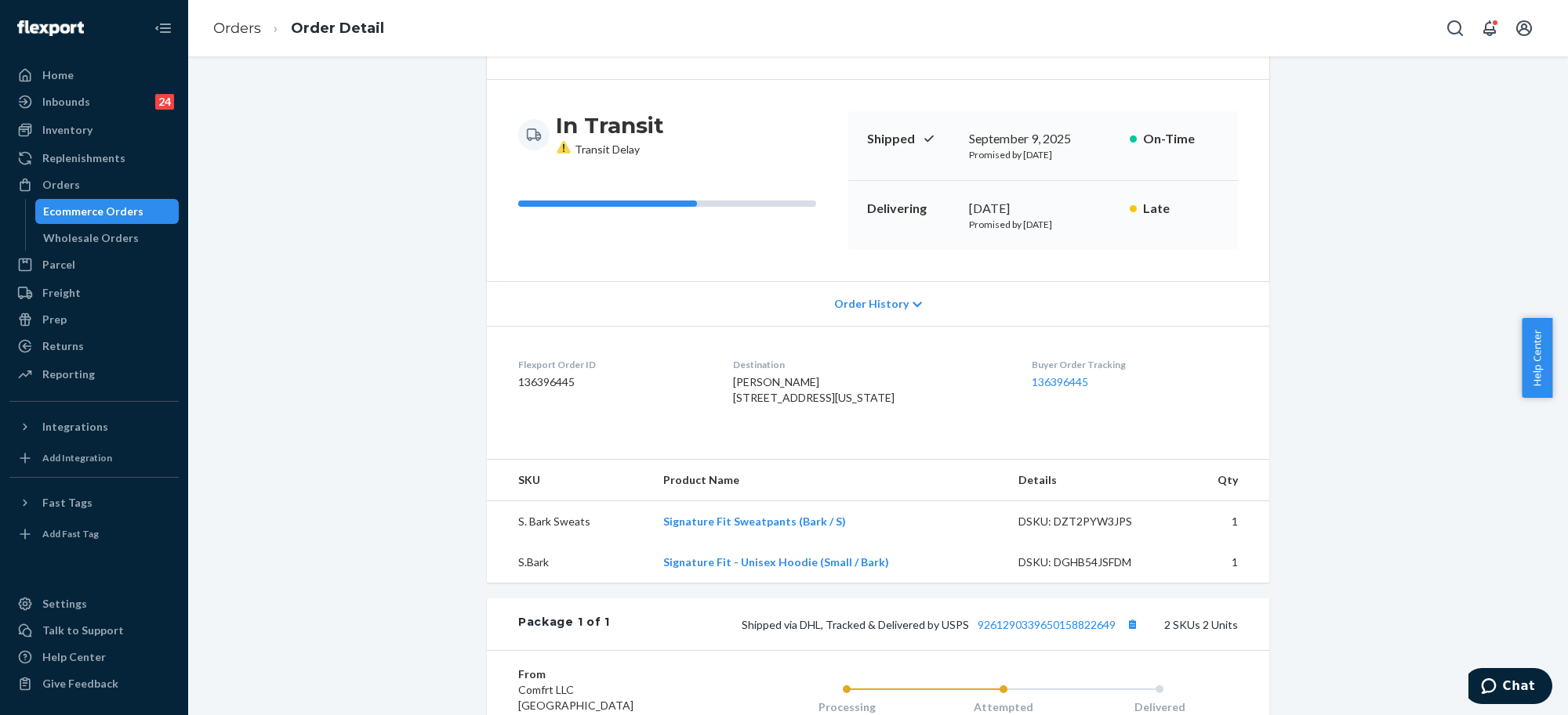
click at [874, 304] on span "Order History" at bounding box center [871, 304] width 75 height 16
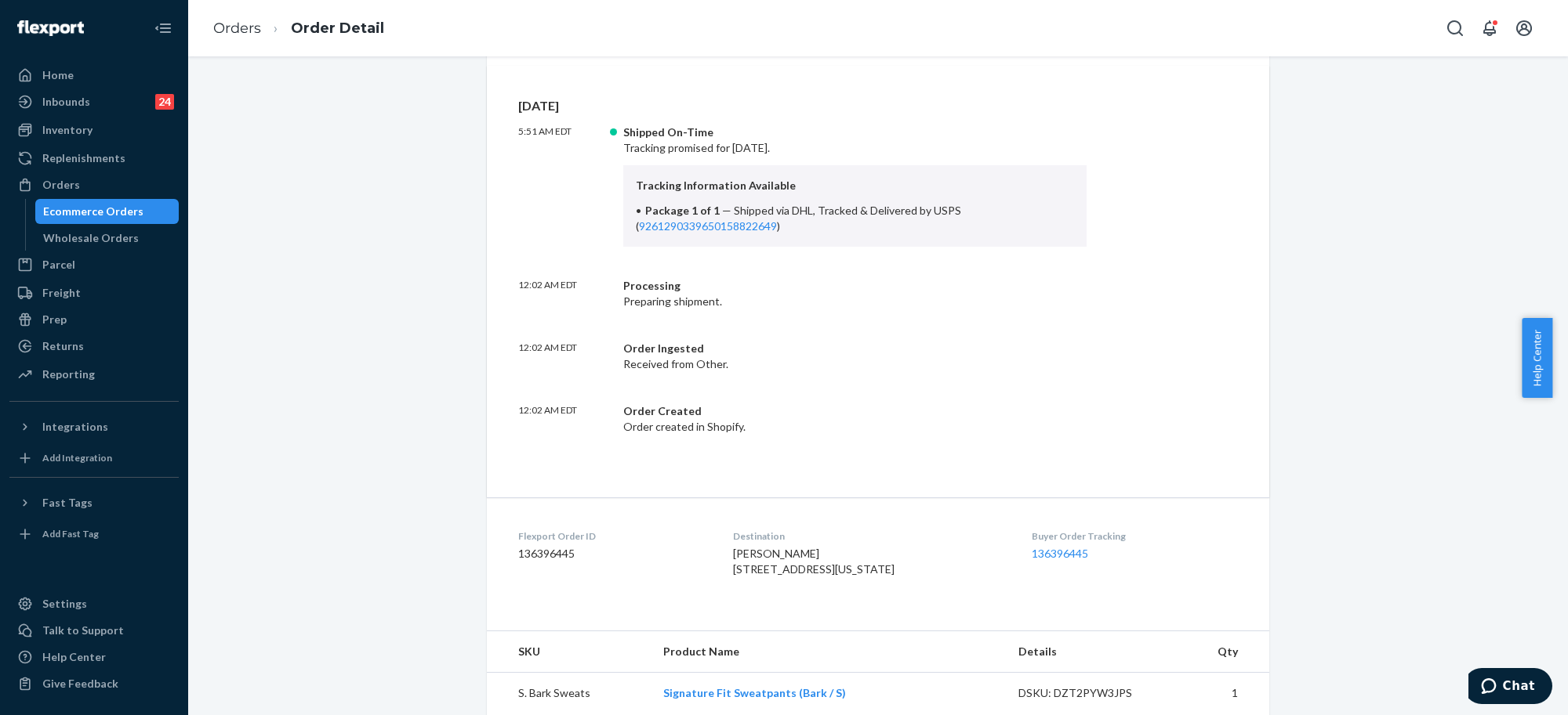
scroll to position [838, 0]
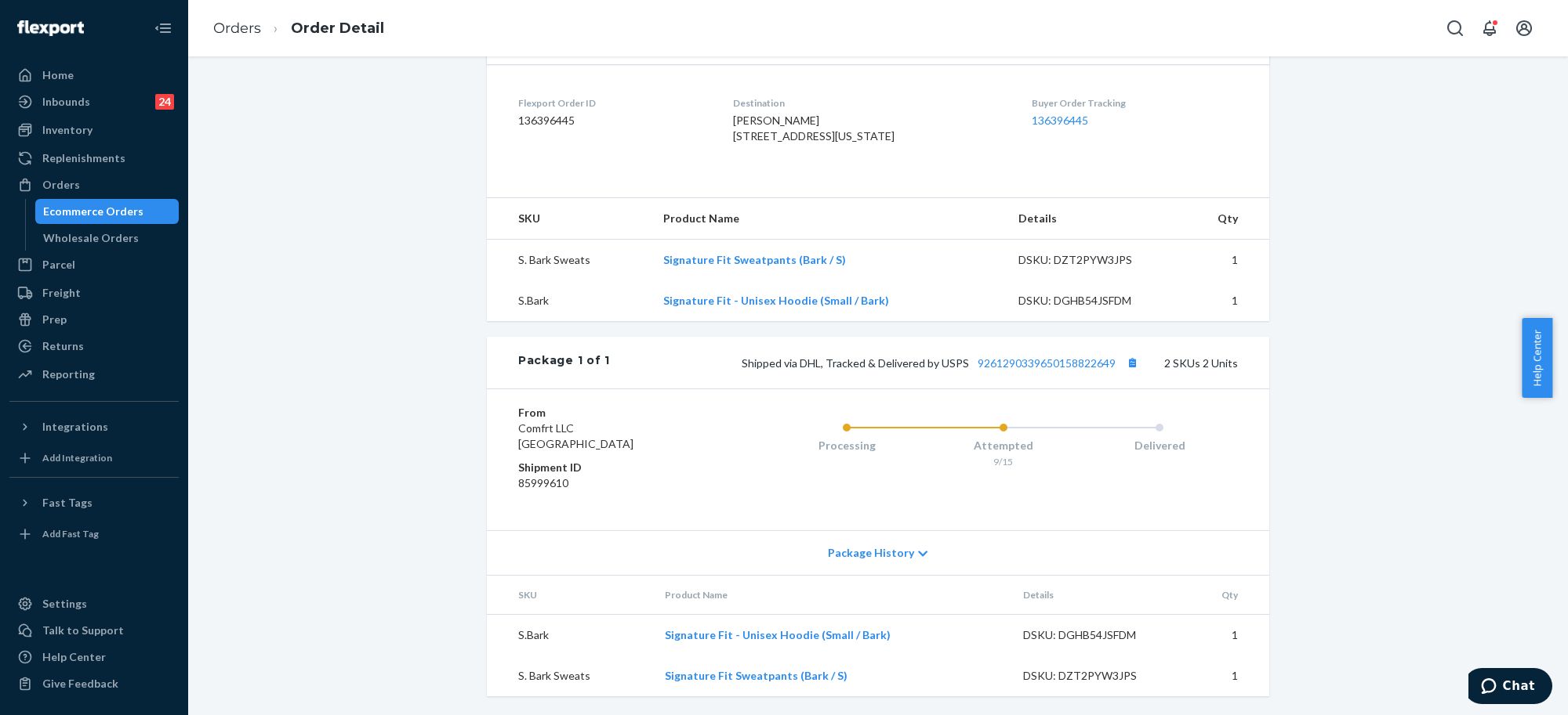
click at [868, 550] on span "Package History" at bounding box center [871, 554] width 87 height 16
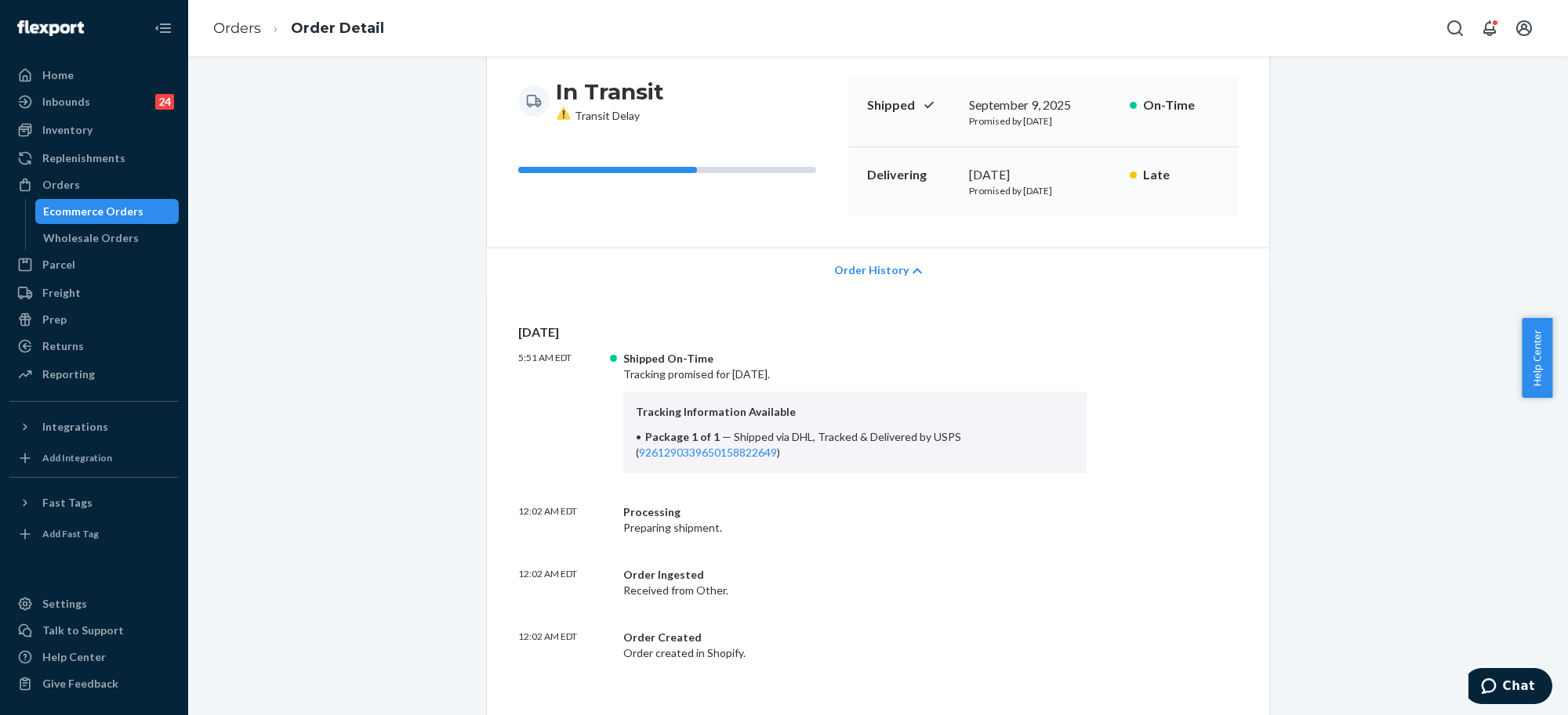
scroll to position [0, 0]
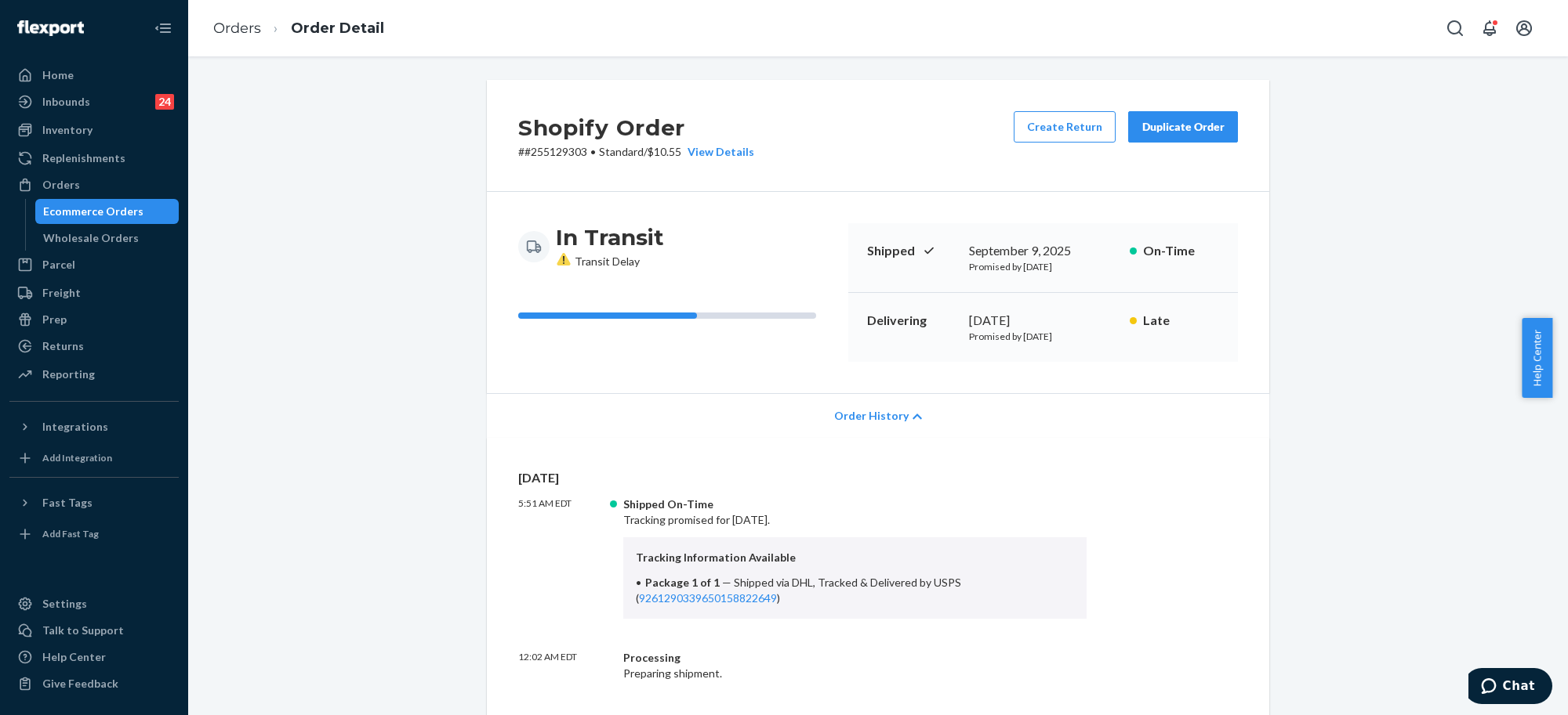
click at [1175, 127] on div "Duplicate Order" at bounding box center [1182, 127] width 83 height 16
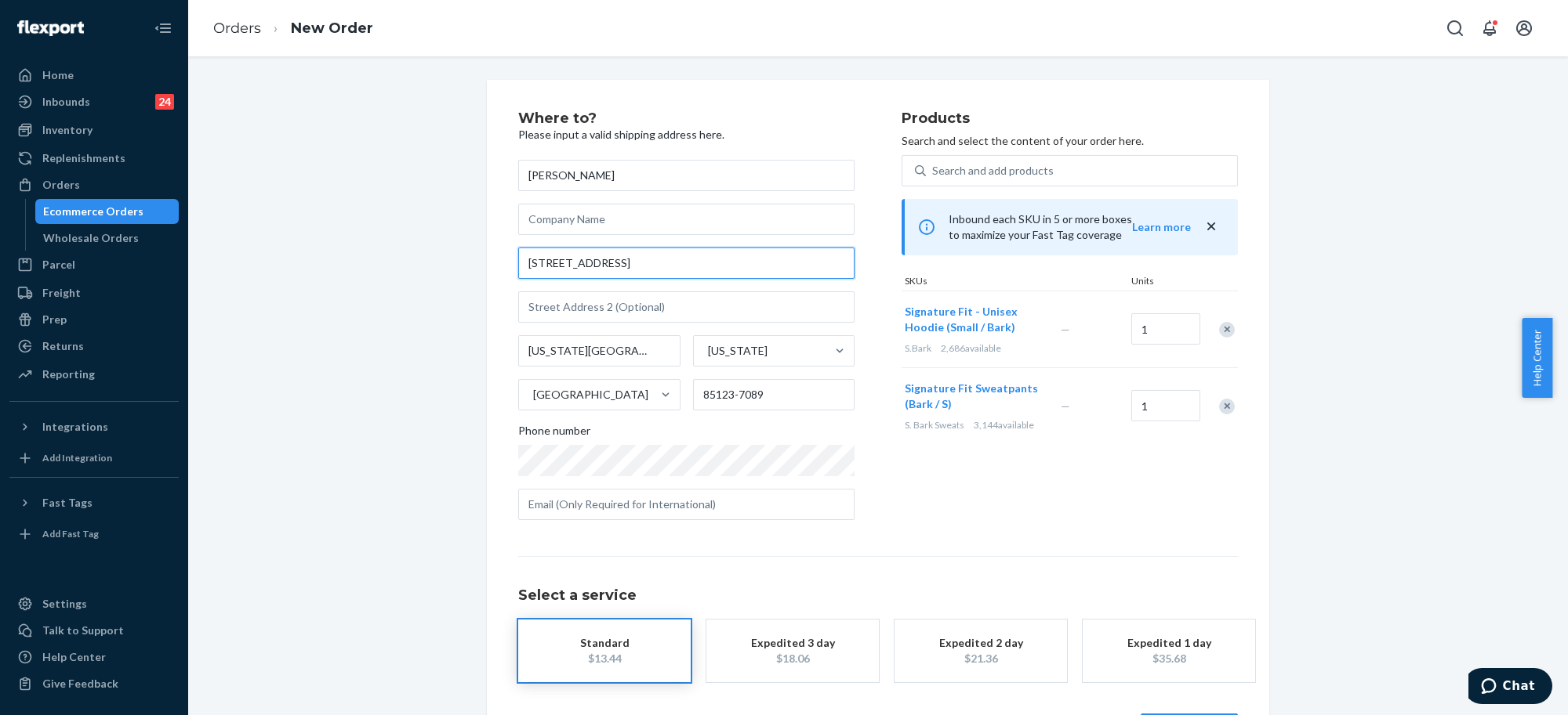
drag, startPoint x: 647, startPoint y: 268, endPoint x: 462, endPoint y: 249, distance: 186.0
click at [375, 252] on div "Where to? Please input a valid shipping address here. [PERSON_NAME] [STREET_ADD…" at bounding box center [878, 427] width 1356 height 696
paste input "[STREET_ADDRESS]"
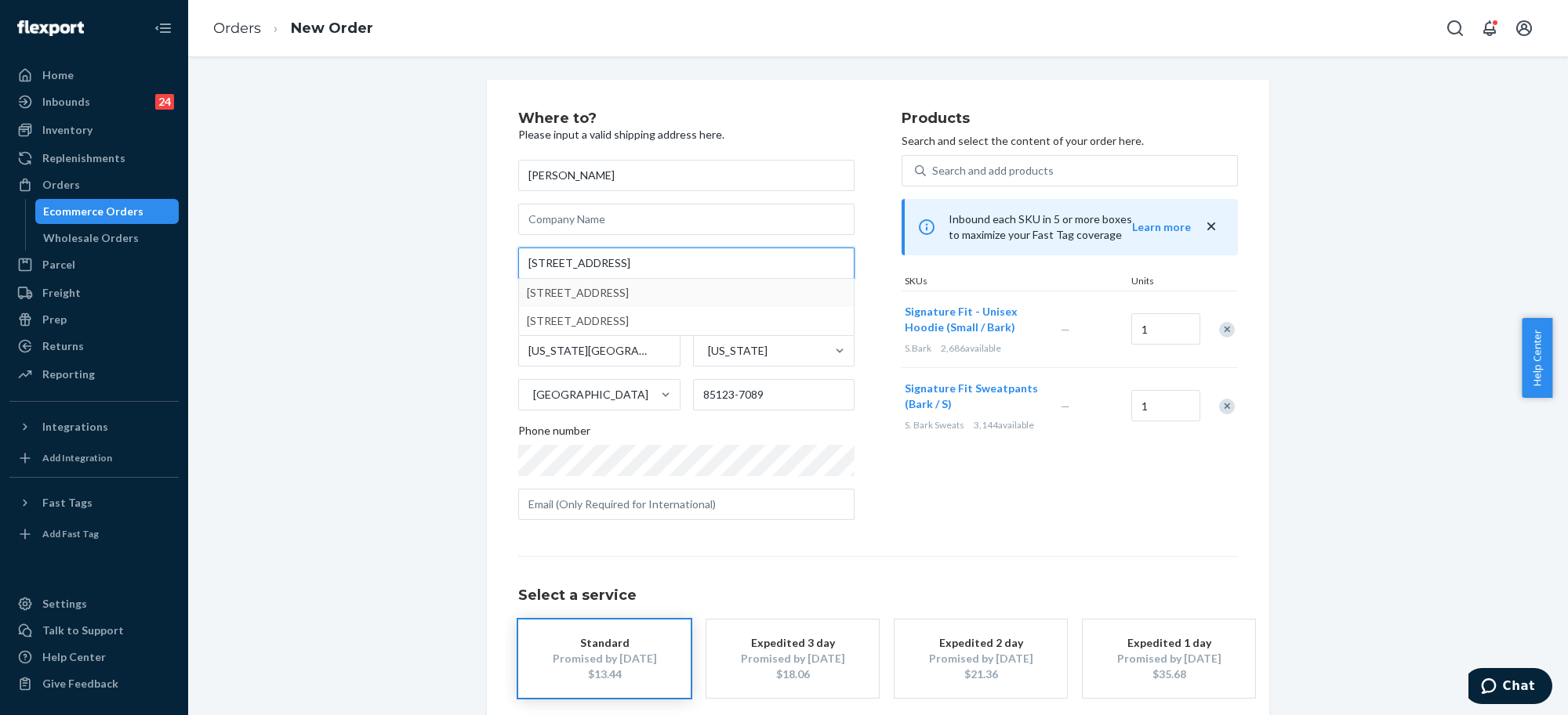
type input "[STREET_ADDRESS]"
type input "Casa Grande"
type input "85122"
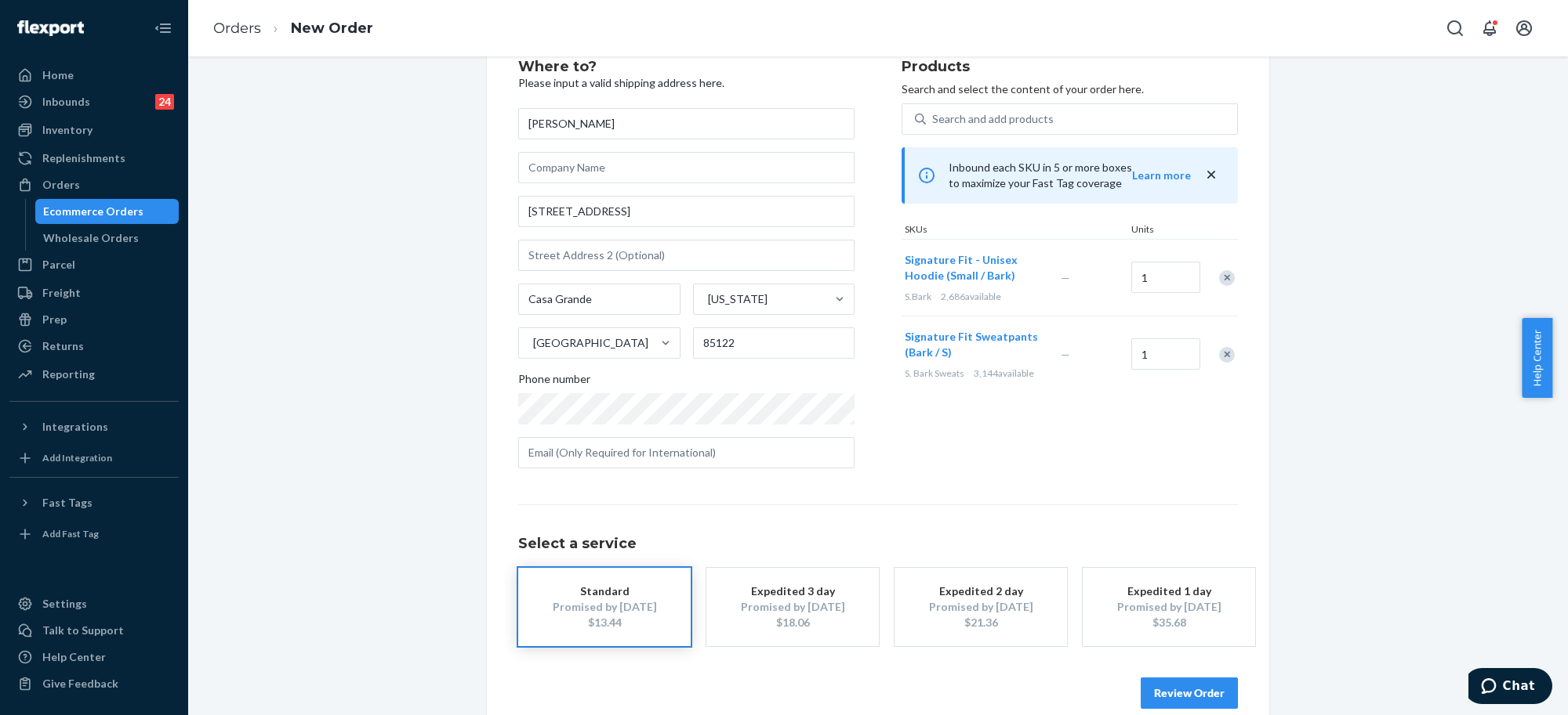
scroll to position [76, 0]
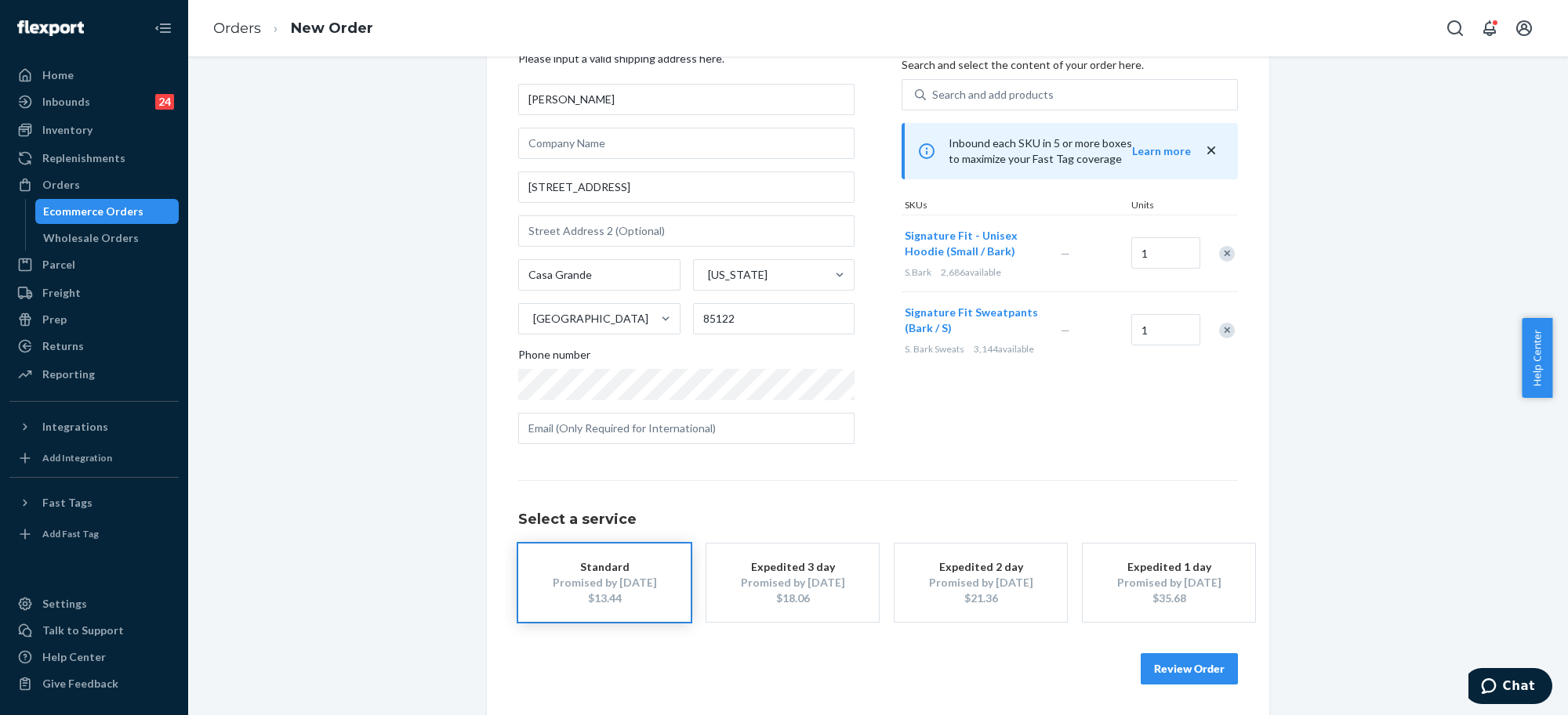
click at [1191, 675] on button "Review Order" at bounding box center [1189, 668] width 98 height 31
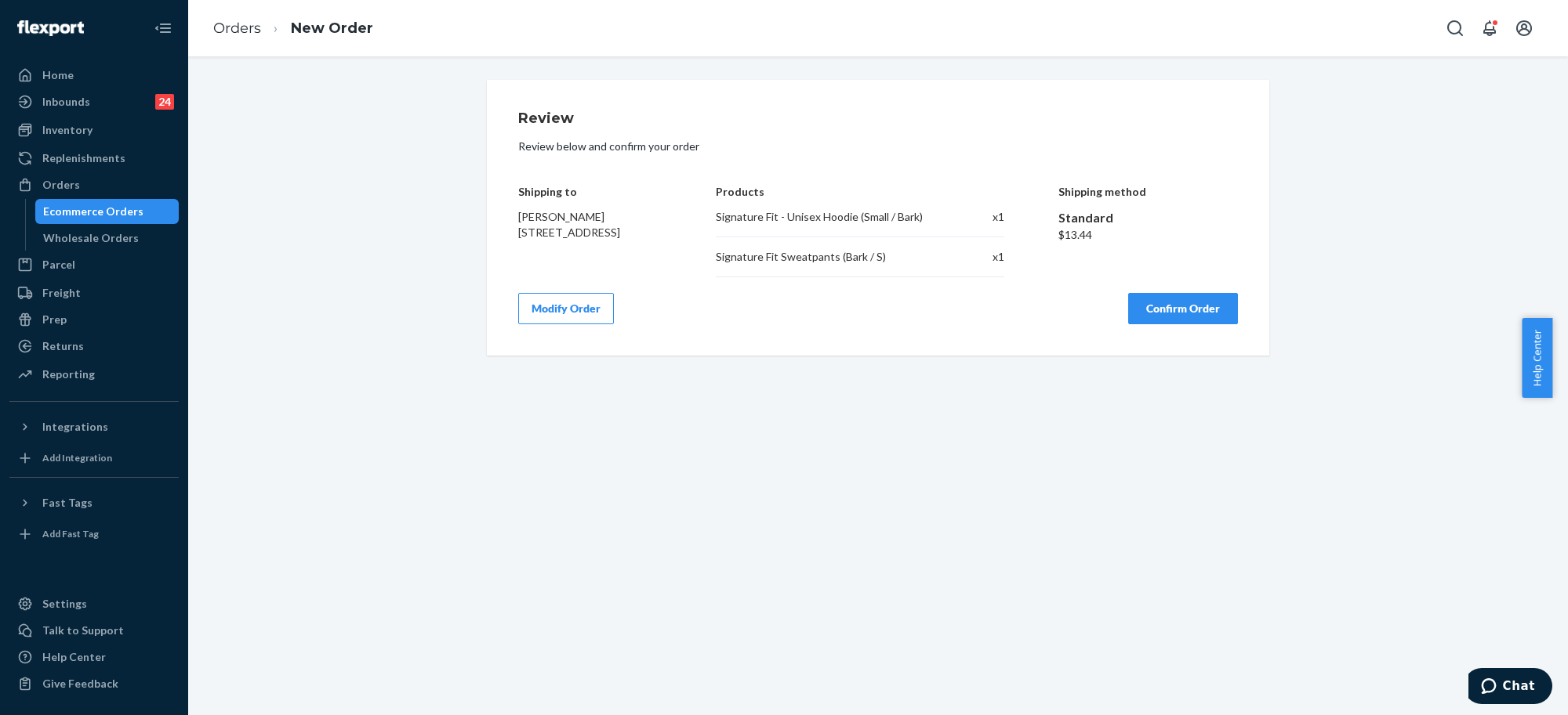
scroll to position [0, 0]
drag, startPoint x: 526, startPoint y: 233, endPoint x: 695, endPoint y: 202, distance: 171.8
click at [592, 239] on span "[PERSON_NAME] [STREET_ADDRESS]" at bounding box center [569, 224] width 102 height 29
copy span "[STREET_ADDRESS]"
click at [573, 236] on span "[PERSON_NAME] [STREET_ADDRESS]" at bounding box center [569, 224] width 102 height 29
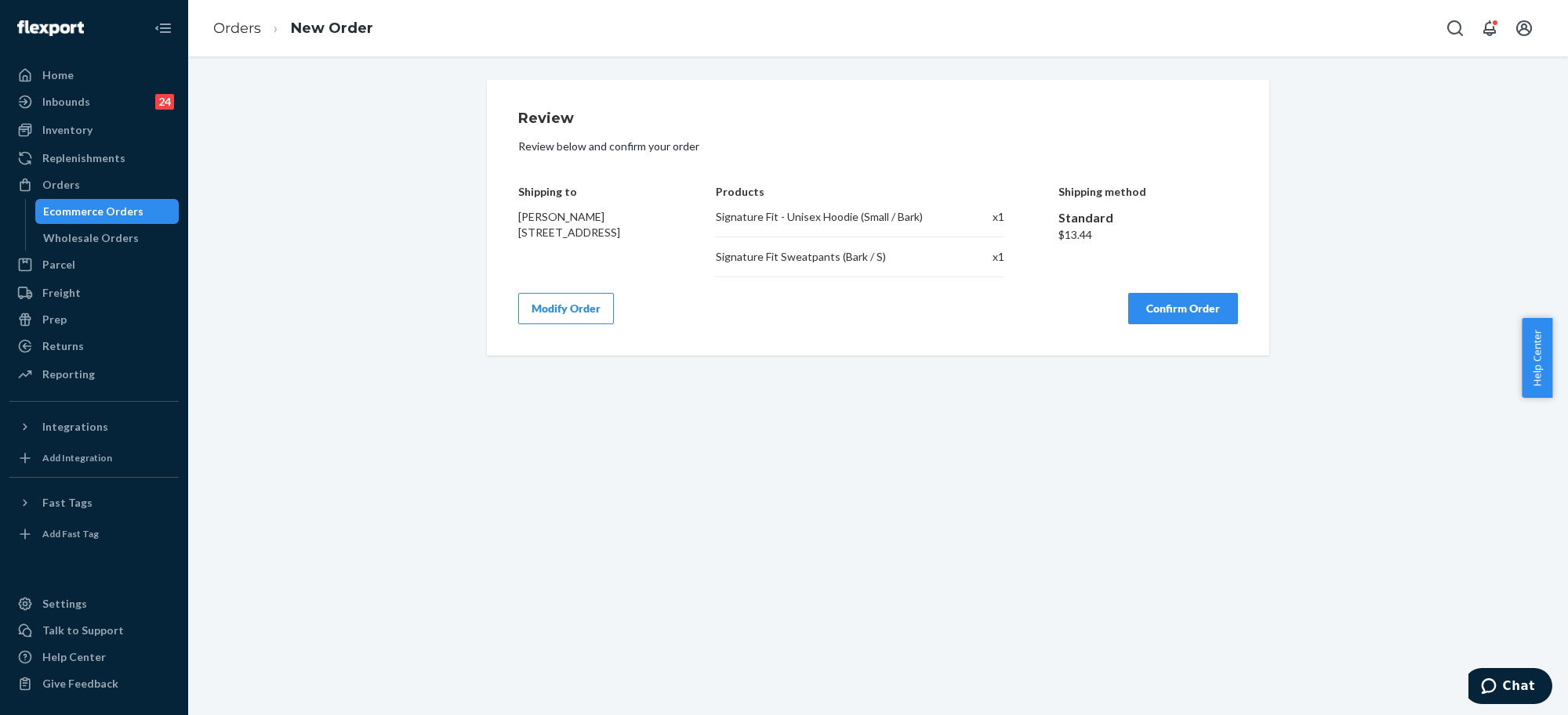
drag, startPoint x: 508, startPoint y: 233, endPoint x: 641, endPoint y: 248, distance: 133.8
click at [641, 248] on div "Review Review below and confirm your order Shipping to [PERSON_NAME] [STREET_AD…" at bounding box center [878, 217] width 782 height 276
copy span "[STREET_ADDRESS]"
click at [1155, 307] on button "Confirm Order" at bounding box center [1182, 308] width 110 height 31
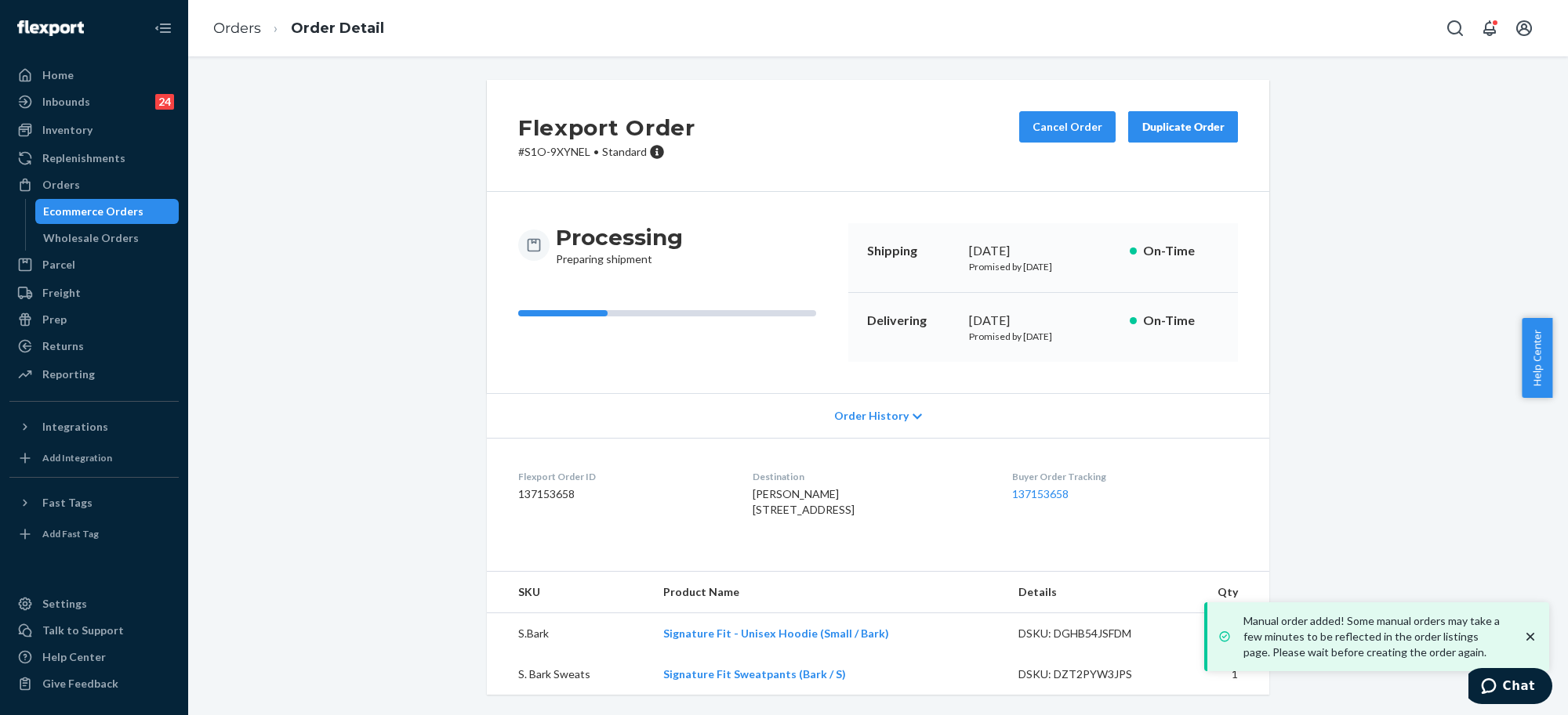
scroll to position [30, 0]
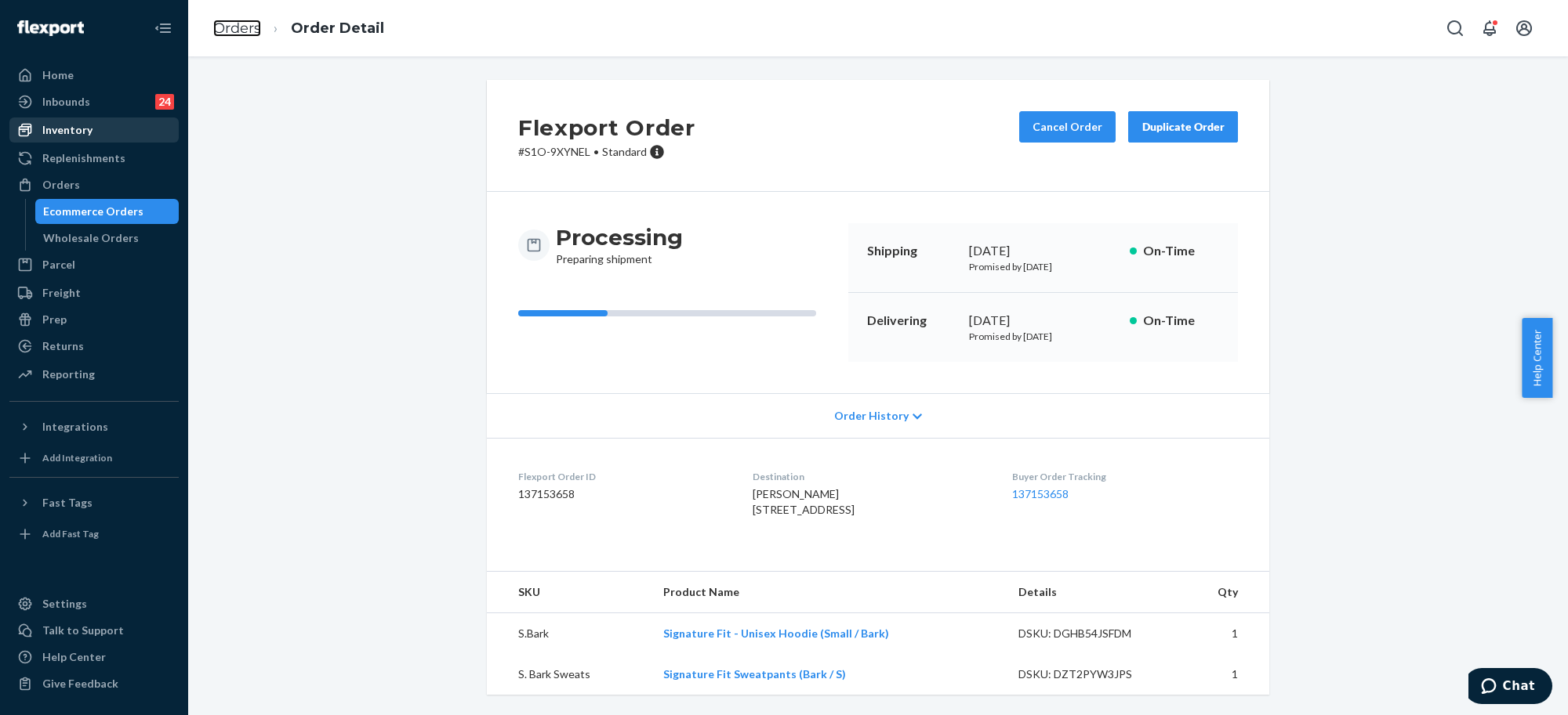
click at [241, 29] on link "Orders" at bounding box center [237, 28] width 48 height 17
click at [69, 137] on div "Inventory" at bounding box center [94, 130] width 166 height 22
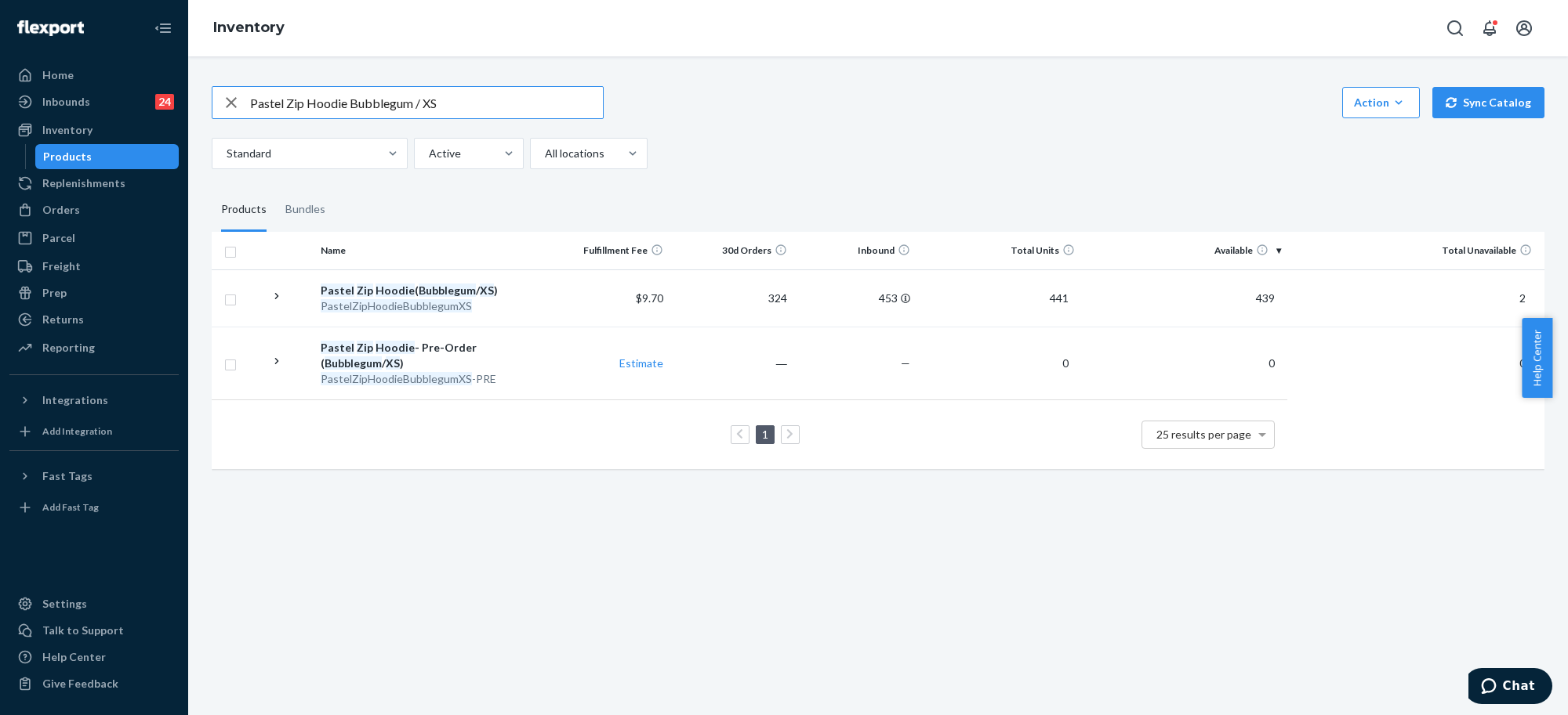
click at [329, 101] on input "Pastel Zip Hoodie Bubblegum / XS" at bounding box center [426, 102] width 353 height 31
type input "DND Hoodie"
click at [382, 112] on input "DND Hoodie" at bounding box center [426, 102] width 353 height 31
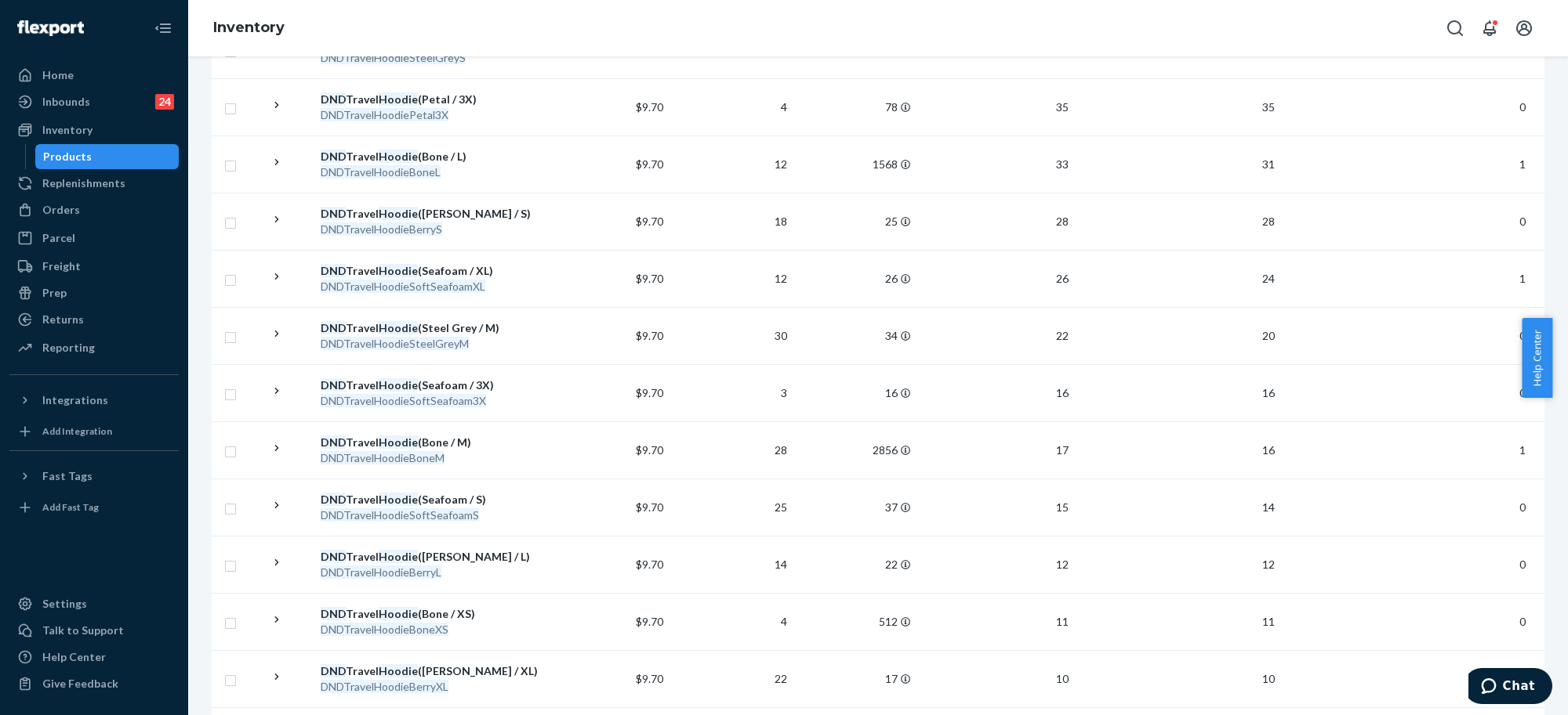
scroll to position [1087, 0]
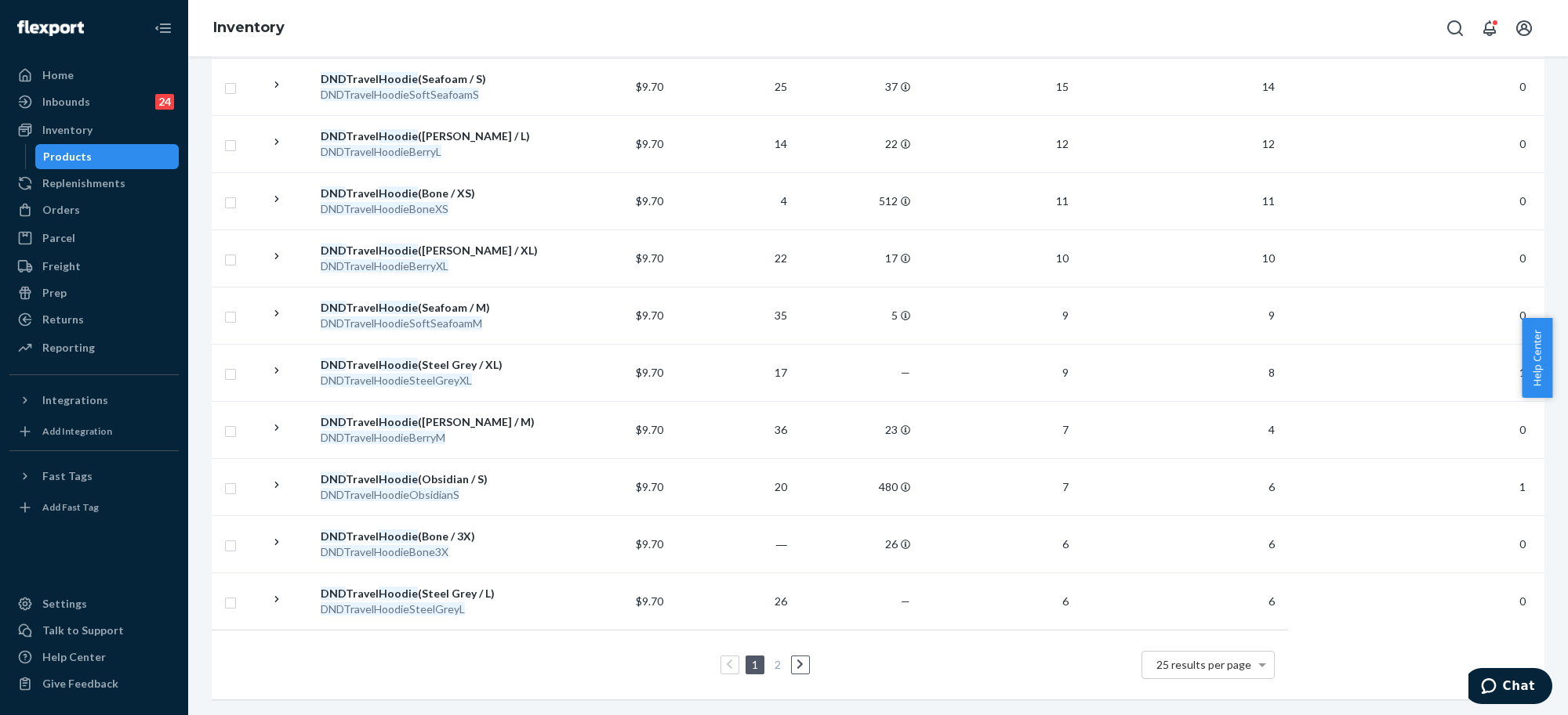
click at [770, 656] on li "2" at bounding box center [777, 665] width 14 height 19
click at [771, 658] on link "2" at bounding box center [777, 664] width 13 height 13
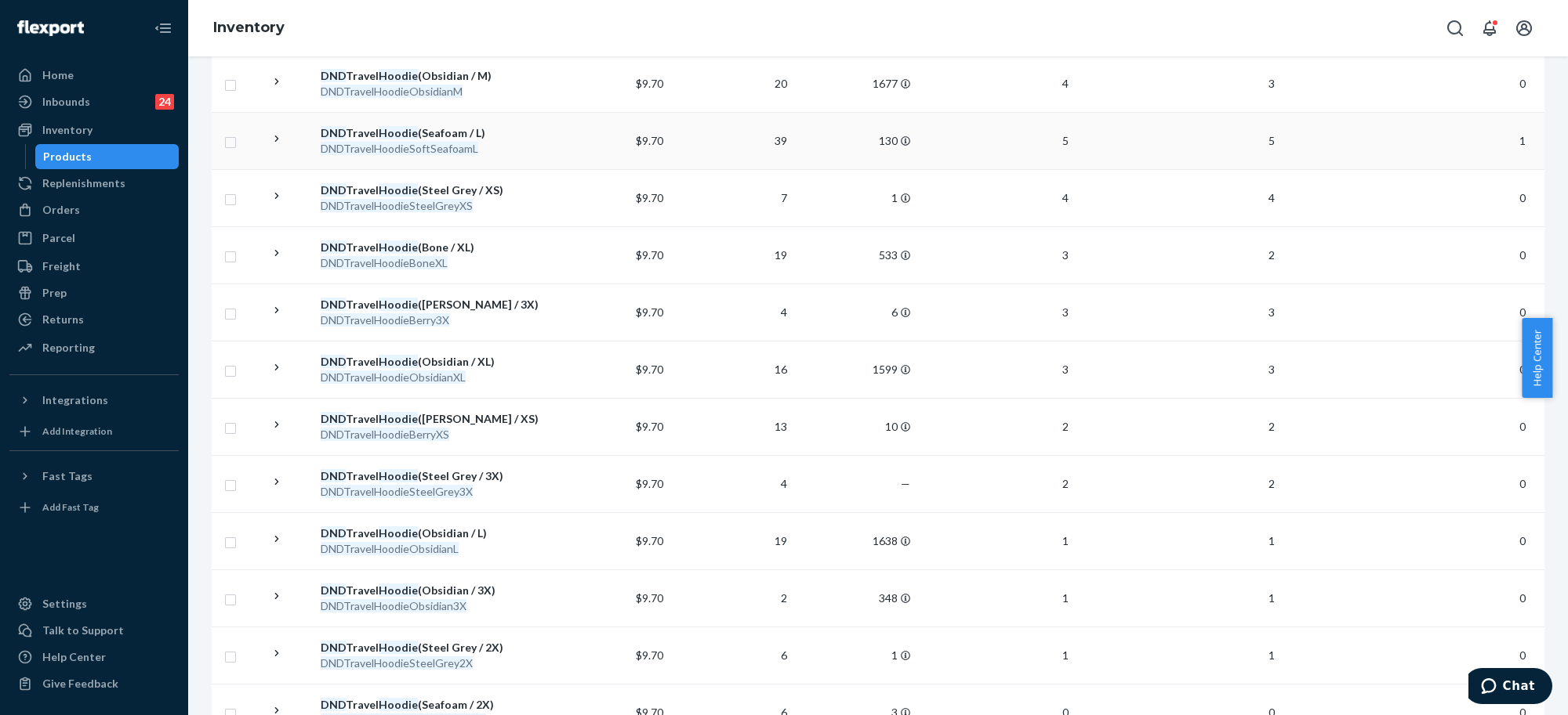
scroll to position [294, 0]
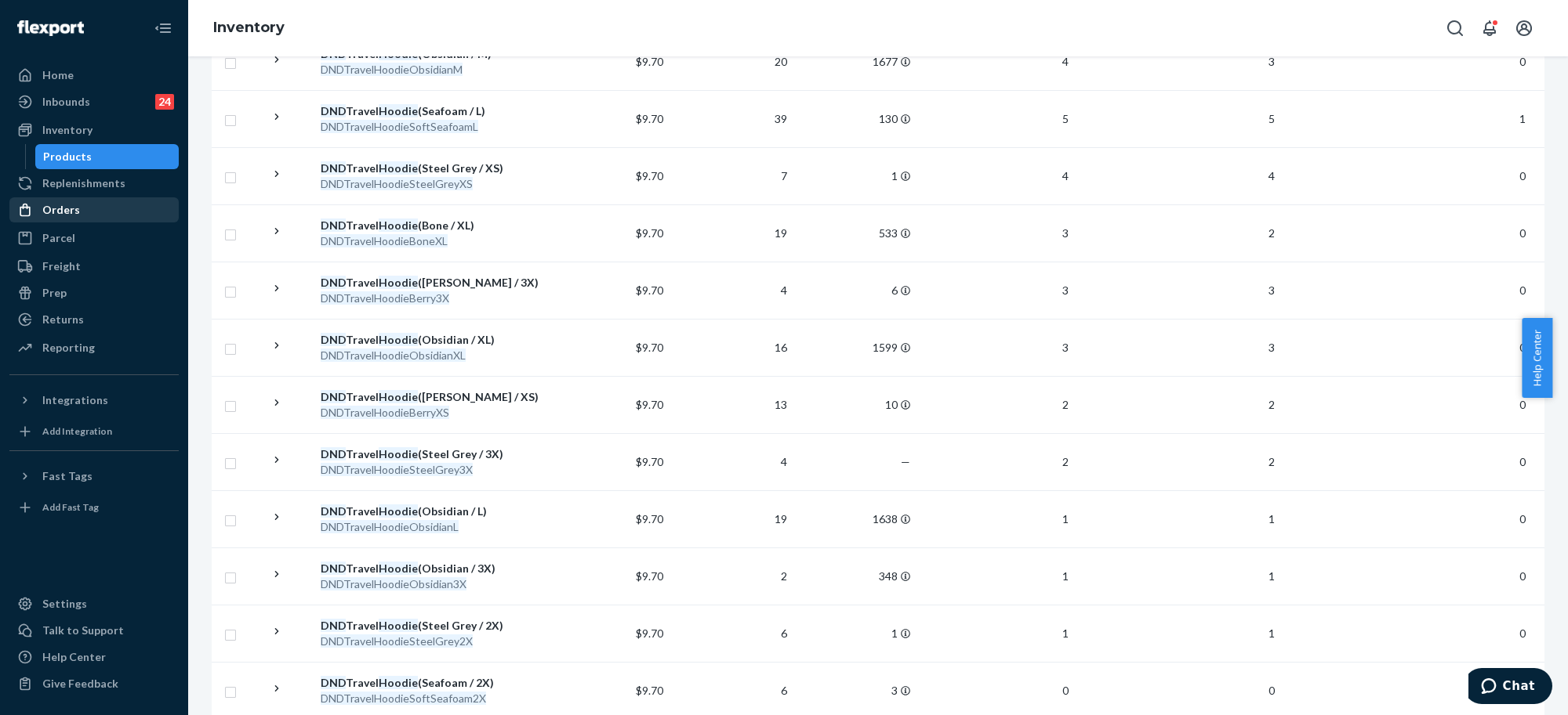
click at [67, 200] on div "Orders" at bounding box center [94, 210] width 166 height 22
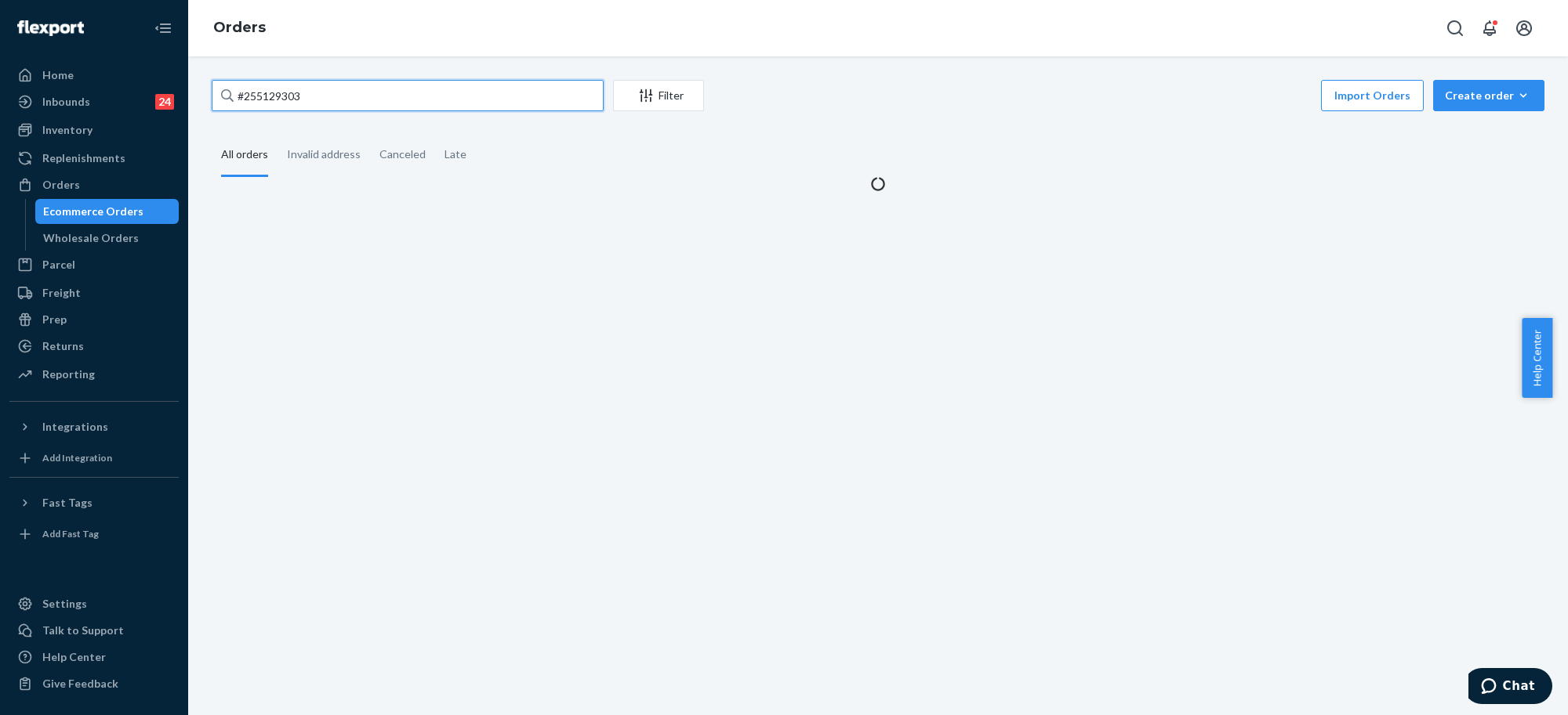
click at [307, 91] on input "#255129303" at bounding box center [406, 95] width 392 height 31
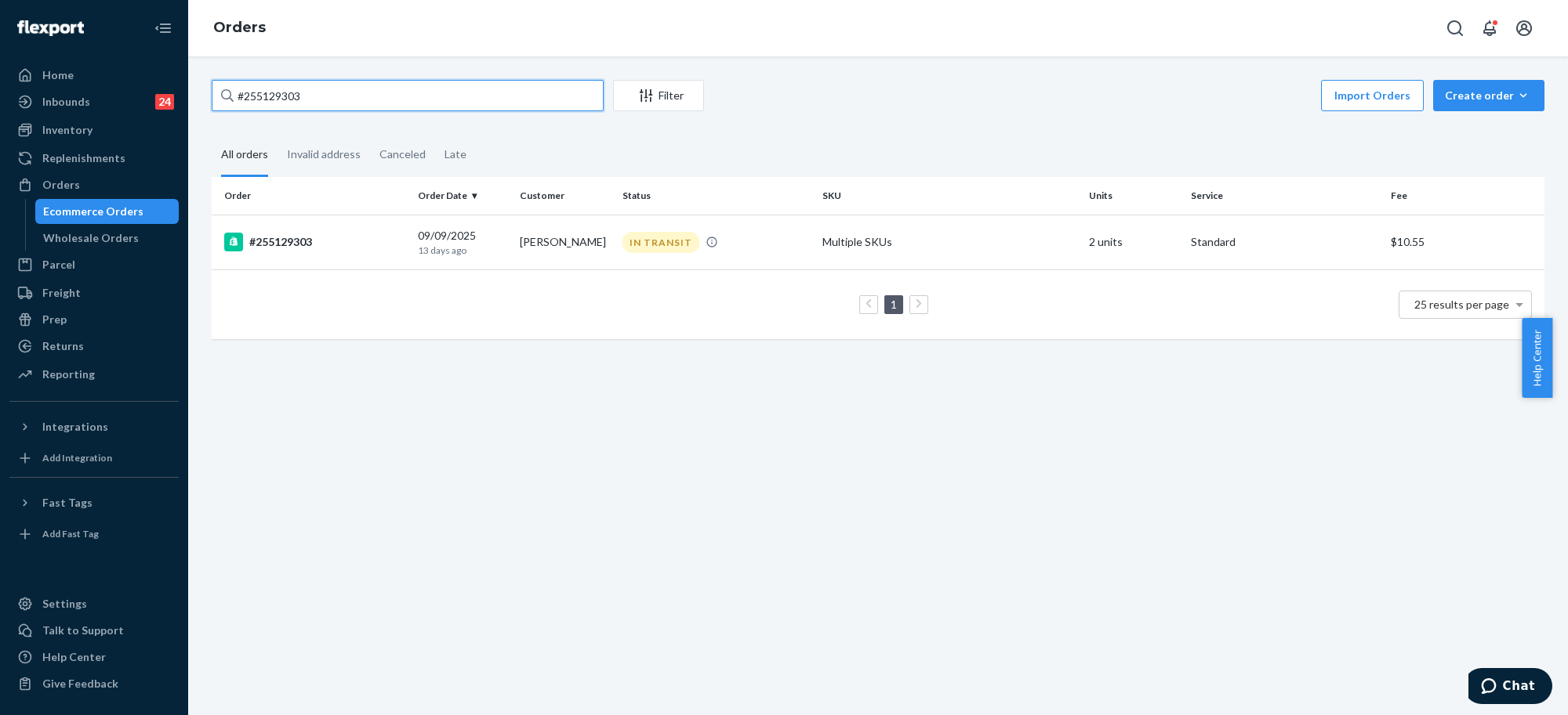
paste input "60585"
type input "#255160585"
click at [934, 228] on td "Multiple SKUs" at bounding box center [949, 242] width 267 height 55
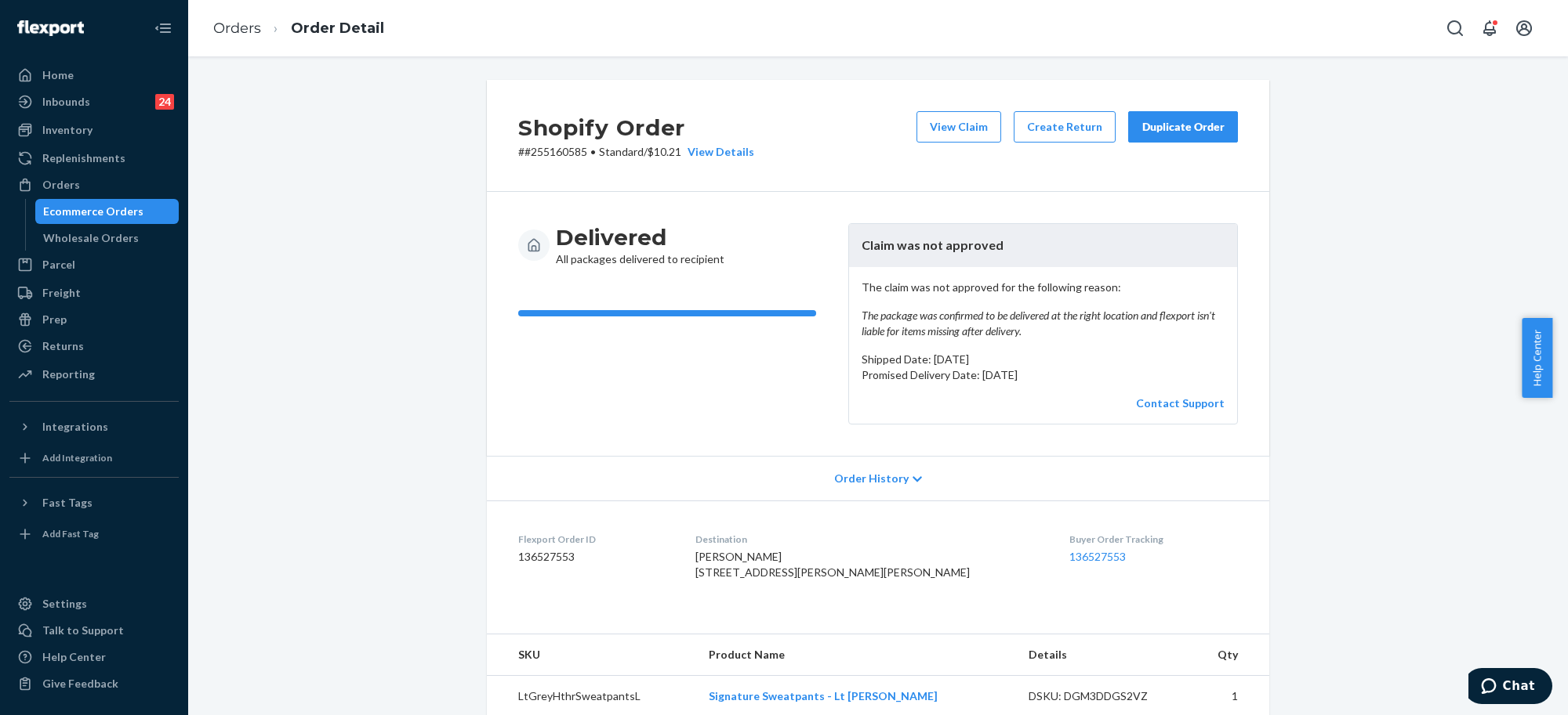
click at [1335, 308] on div "Shopify Order # #255160585 • Standard / $10.21 View Details View Claim Create R…" at bounding box center [878, 615] width 1356 height 1072
